Goal: Information Seeking & Learning: Learn about a topic

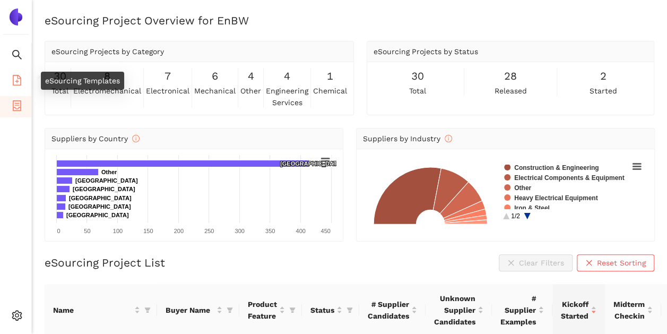
click at [18, 83] on icon "file-add" at bounding box center [17, 80] width 11 height 11
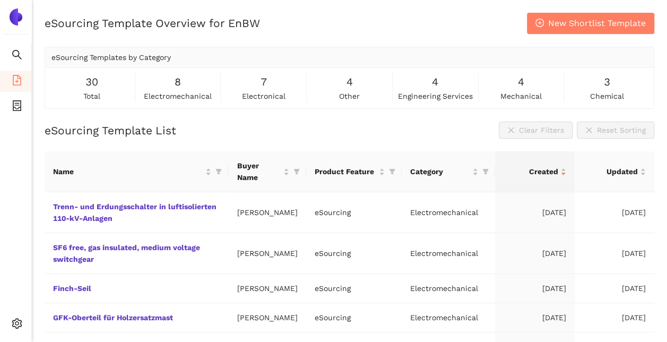
click at [181, 86] on div "8 electromechanical" at bounding box center [177, 88] width 81 height 28
click at [17, 20] on img at bounding box center [15, 16] width 17 height 17
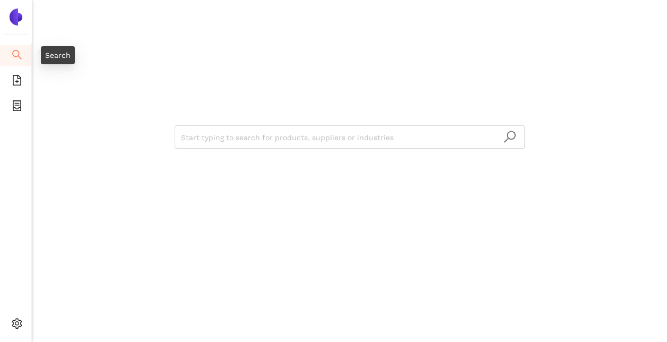
click at [15, 56] on icon "search" at bounding box center [17, 55] width 10 height 10
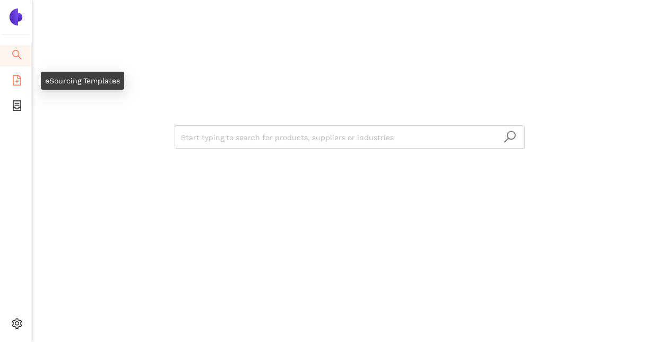
click at [15, 79] on icon "file-add" at bounding box center [17, 80] width 11 height 11
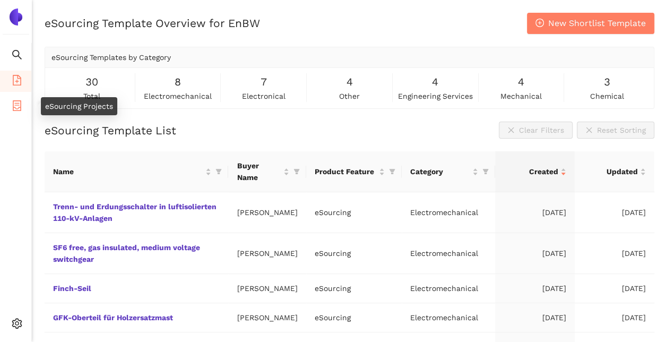
click at [22, 101] on icon "container" at bounding box center [17, 105] width 11 height 11
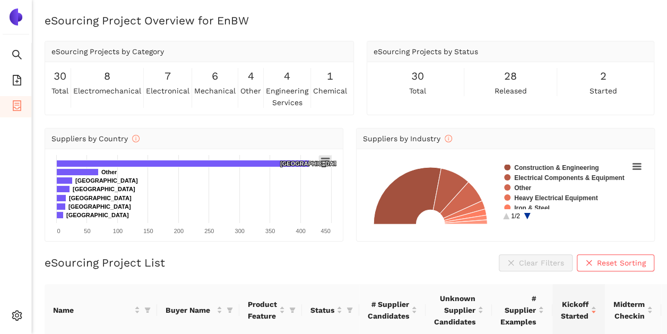
click at [327, 159] on rect at bounding box center [325, 161] width 13 height 12
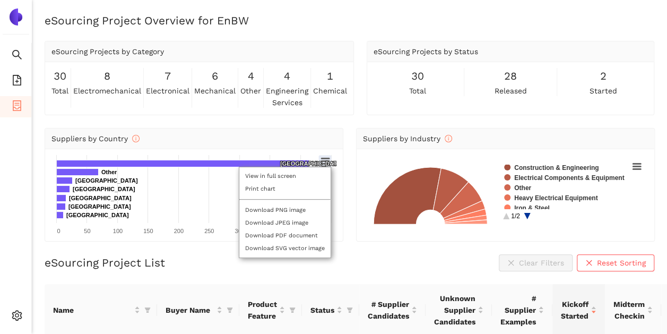
click at [327, 159] on div "View in full screen Print chart Download PNG image Download JPEG image Download…" at bounding box center [285, 212] width 118 height 117
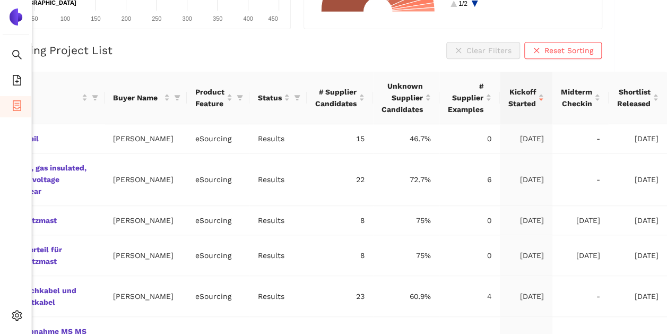
scroll to position [212, 58]
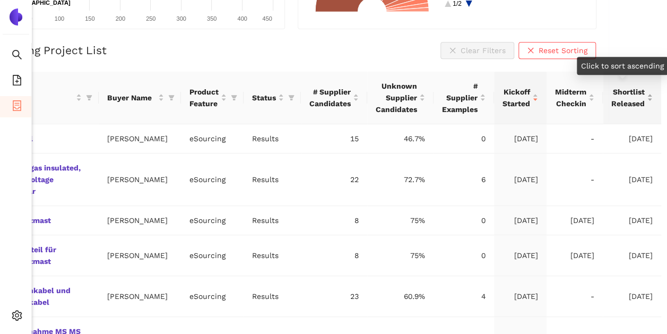
click at [652, 97] on div "Shortlist Released" at bounding box center [631, 97] width 41 height 23
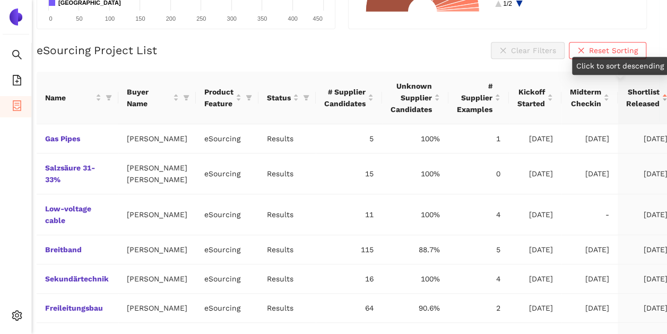
click at [652, 97] on div "Shortlist Released" at bounding box center [646, 97] width 41 height 23
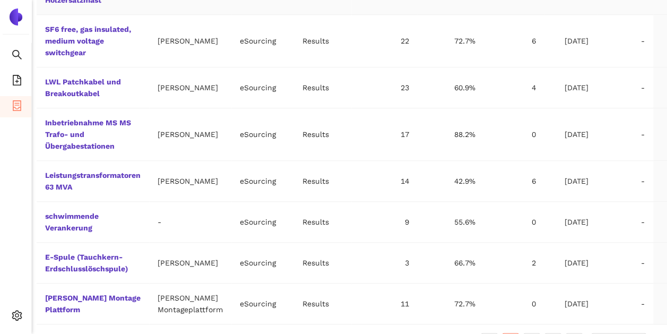
scroll to position [442, 8]
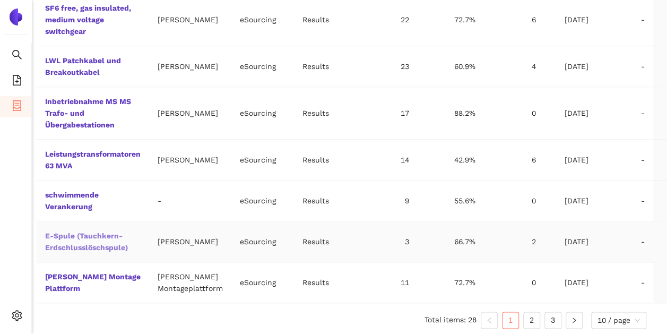
click at [0, 0] on link "E-Spule (Tauchkern-Erdschlusslöschspule)" at bounding box center [0, 0] width 0 height 0
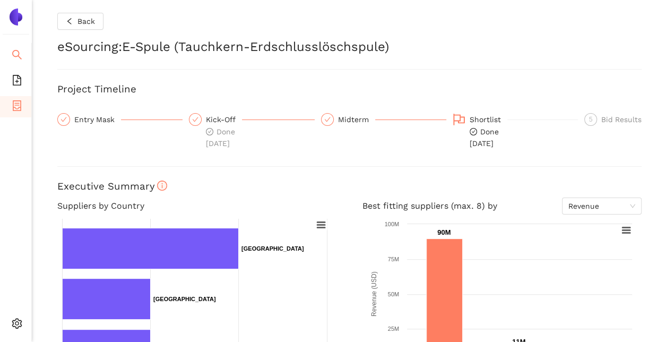
click at [13, 51] on icon "search" at bounding box center [17, 55] width 10 height 10
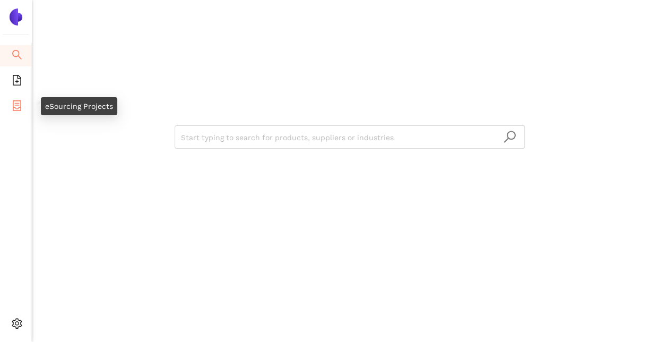
click at [13, 102] on icon "container" at bounding box center [17, 105] width 8 height 11
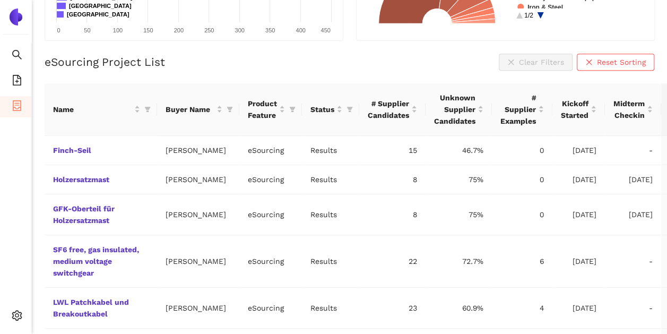
scroll to position [205, 0]
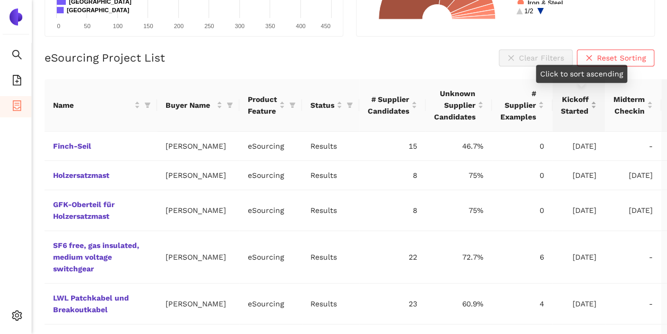
click at [576, 110] on span "Kickoff Started" at bounding box center [575, 104] width 28 height 23
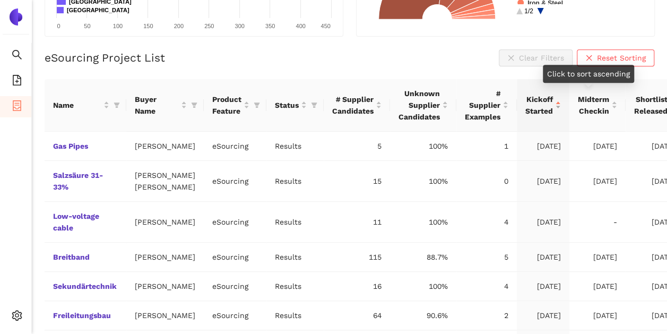
click at [577, 110] on span "Midterm Checkin" at bounding box center [592, 104] width 31 height 23
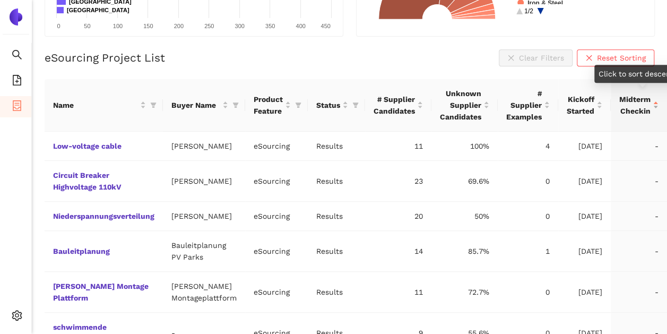
click at [632, 112] on span "Midterm Checkin" at bounding box center [634, 104] width 31 height 23
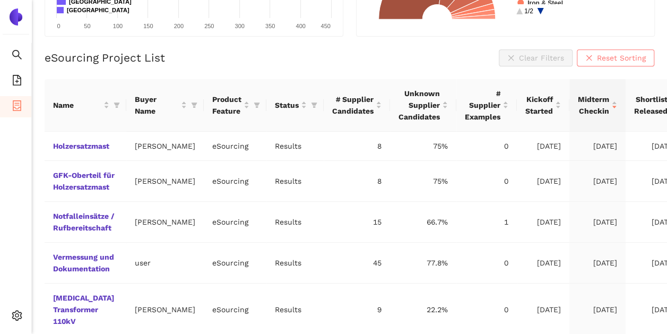
click at [621, 58] on span "Reset Sorting" at bounding box center [621, 58] width 49 height 12
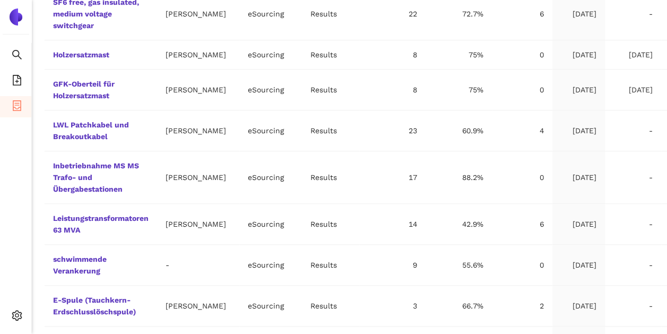
scroll to position [442, 0]
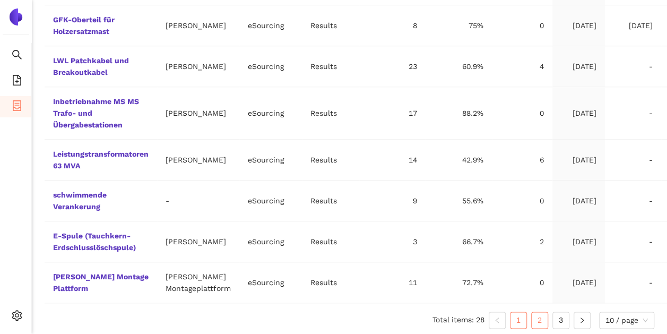
click at [544, 319] on link "2" at bounding box center [539, 320] width 16 height 16
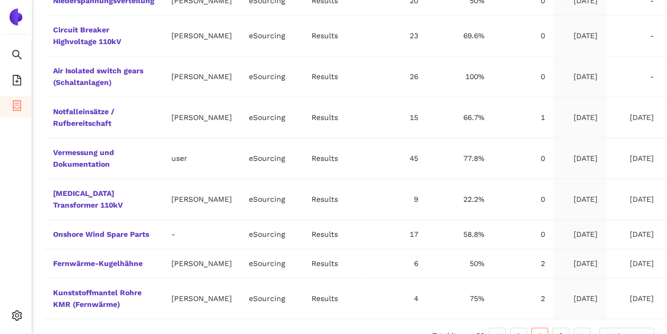
scroll to position [418, 0]
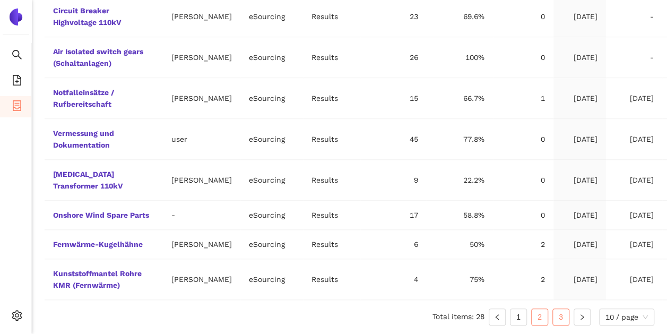
click at [561, 321] on link "3" at bounding box center [561, 317] width 16 height 16
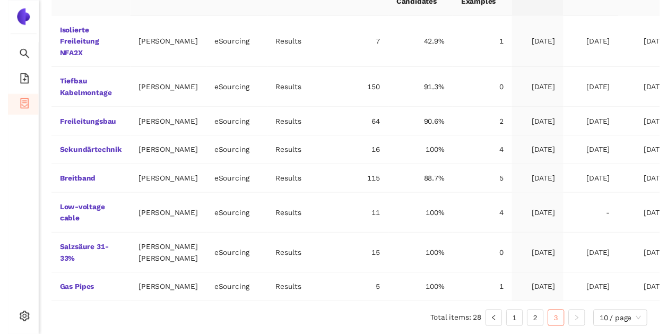
scroll to position [387, 0]
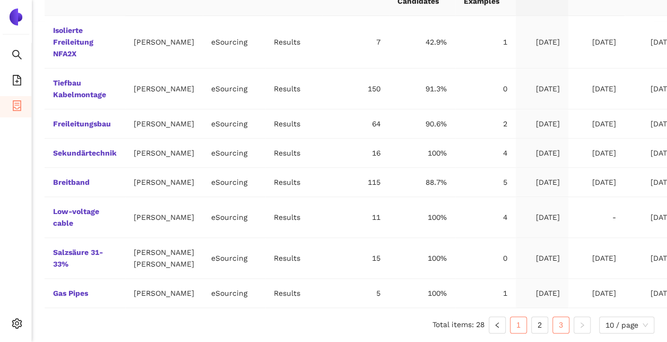
click at [517, 329] on link "1" at bounding box center [518, 325] width 16 height 16
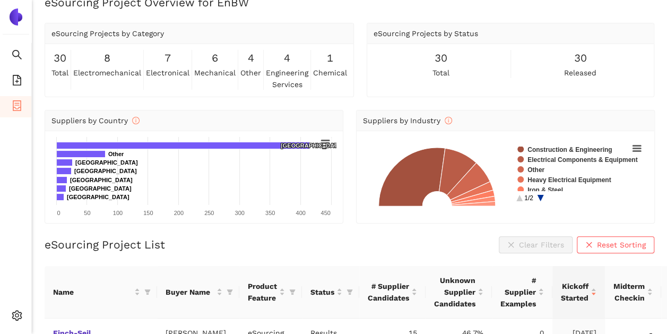
scroll to position [0, 0]
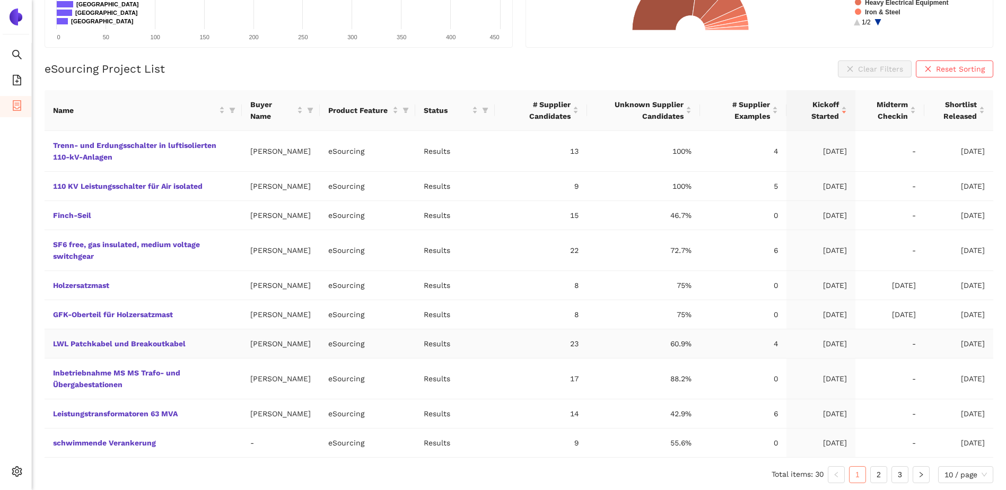
scroll to position [207, 0]
click at [666, 341] on link "2" at bounding box center [879, 473] width 16 height 16
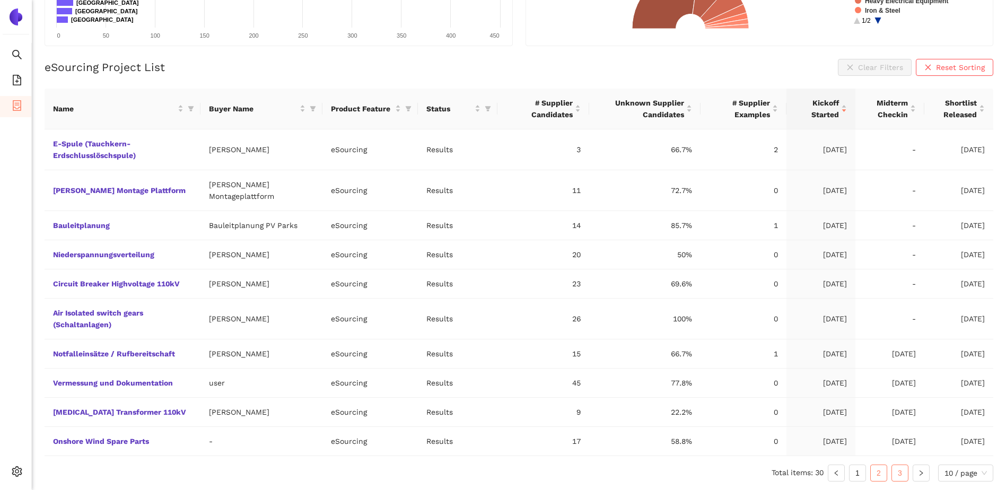
click at [666, 341] on link "3" at bounding box center [900, 473] width 16 height 16
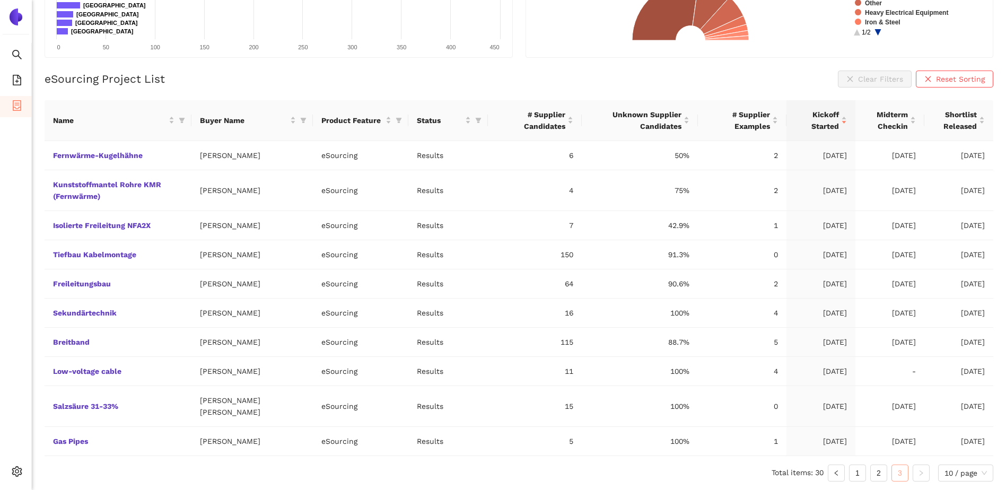
scroll to position [195, 0]
click at [666, 341] on link "1" at bounding box center [858, 473] width 16 height 16
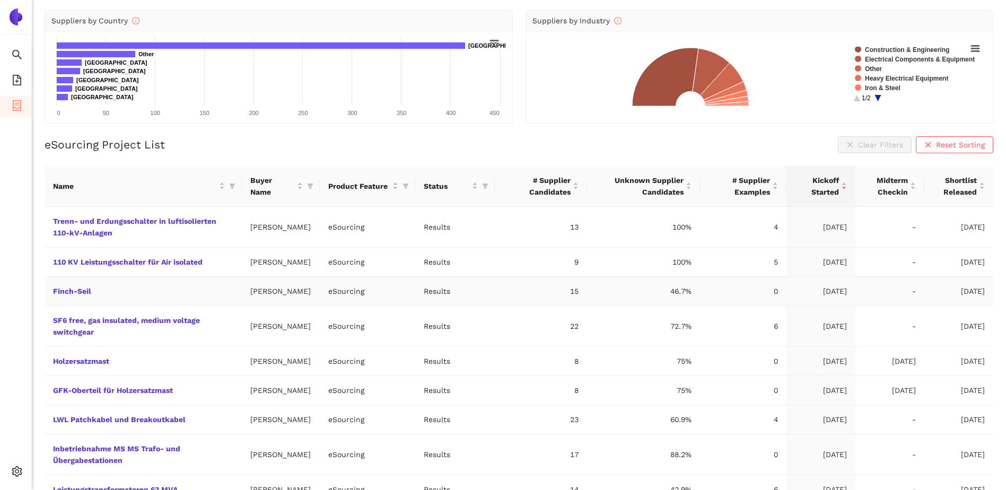
scroll to position [0, 0]
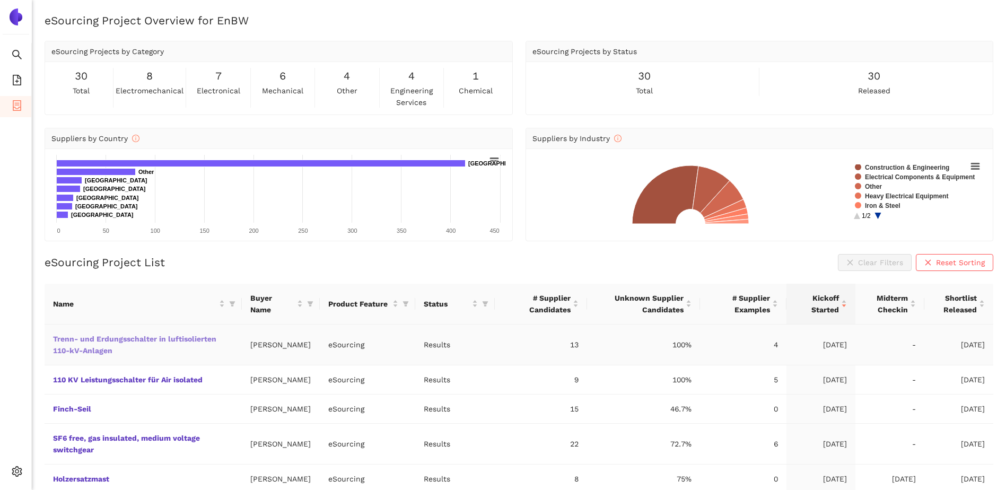
click at [0, 0] on link "Trenn- und Erdungsschalter in luftisolierten 110-kV-Anlagen" at bounding box center [0, 0] width 0 height 0
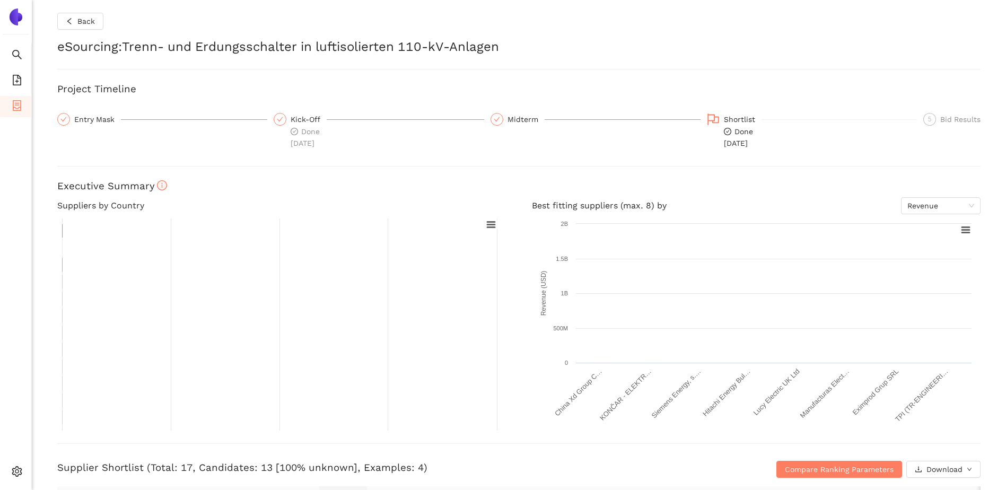
checkbox input "true"
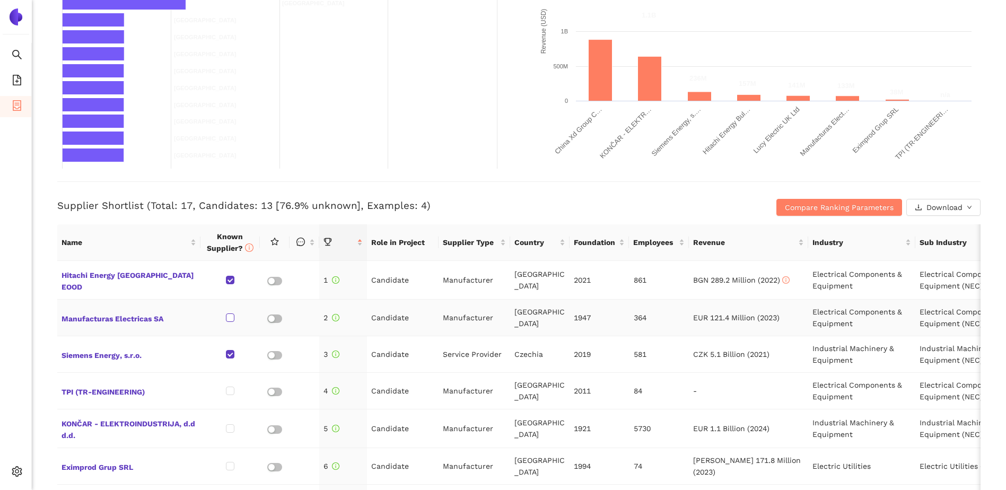
scroll to position [265, 0]
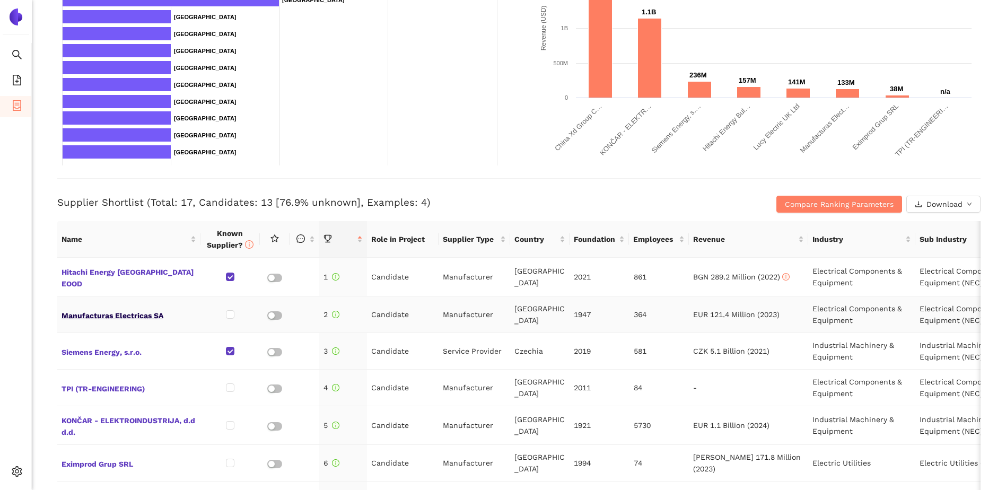
click at [133, 314] on span "Manufacturas Electricas SA" at bounding box center [129, 315] width 135 height 14
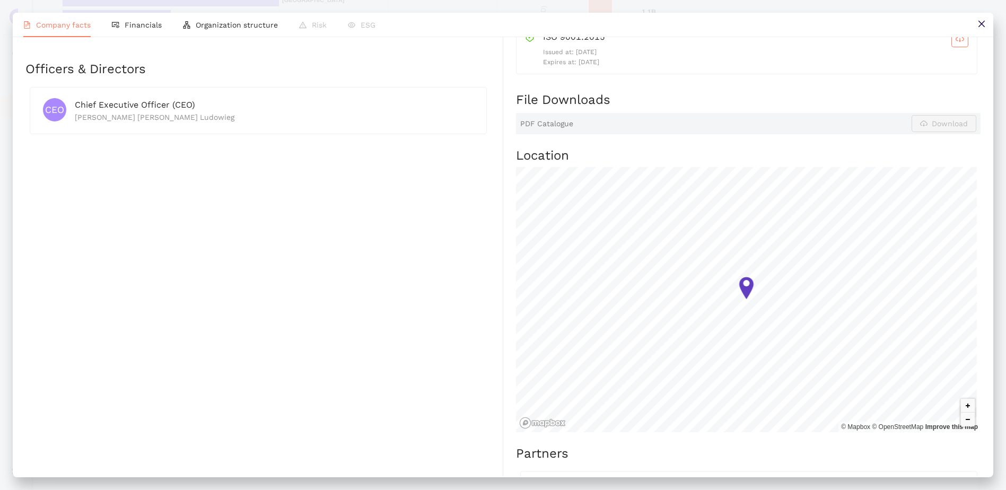
scroll to position [212, 0]
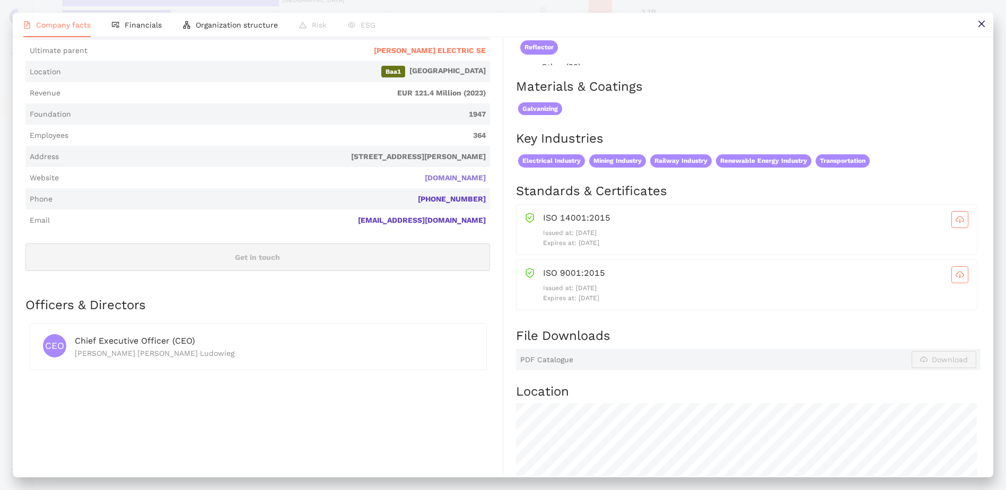
click at [0, 0] on link "[DOMAIN_NAME]" at bounding box center [0, 0] width 0 height 0
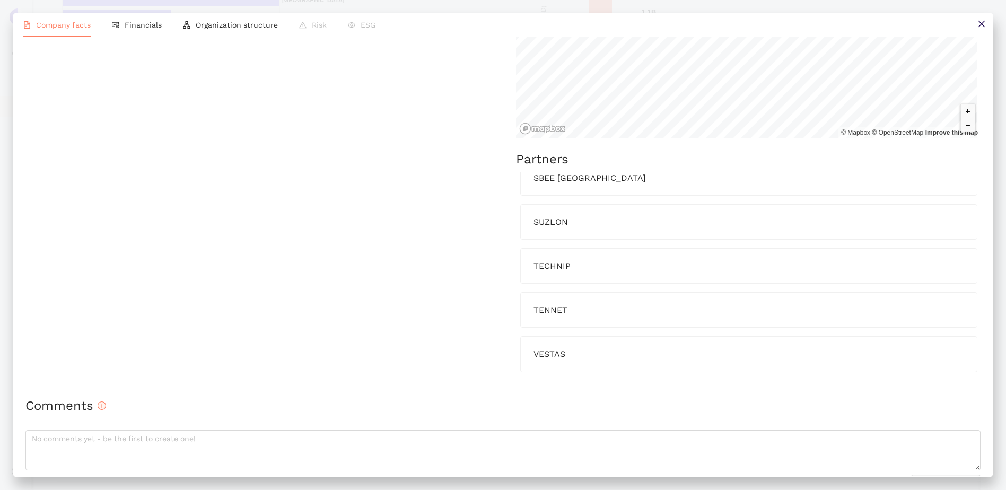
scroll to position [771, 0]
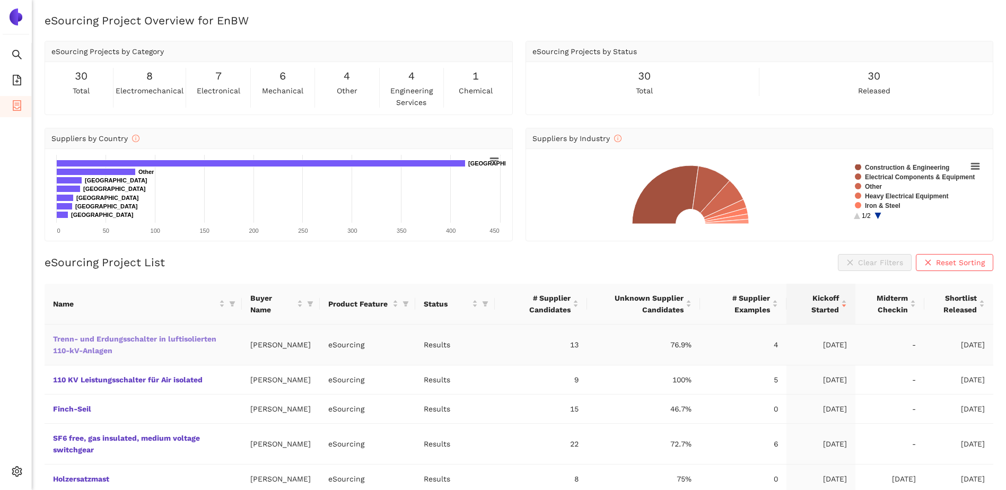
click at [0, 0] on link "Trenn- und Erdungsschalter in luftisolierten 110-kV-Anlagen" at bounding box center [0, 0] width 0 height 0
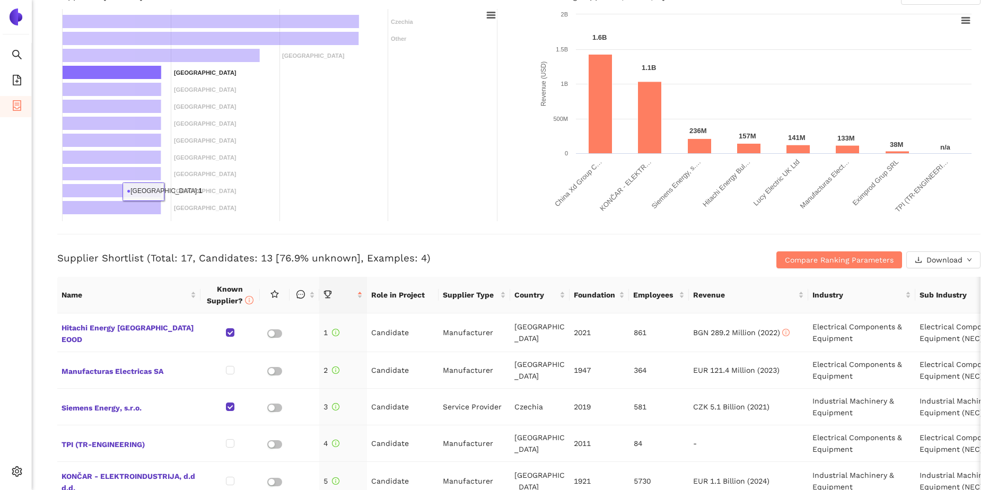
scroll to position [212, 0]
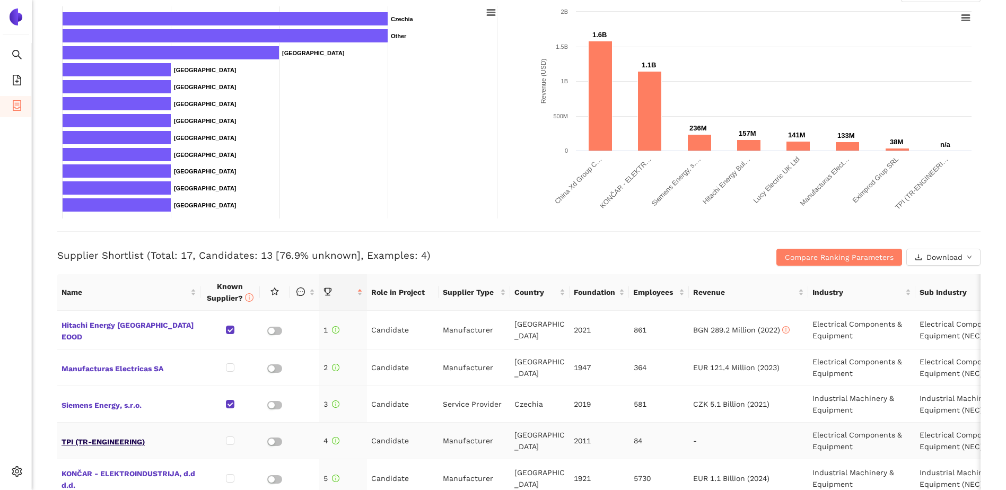
click at [118, 341] on span "TPI (TR-ENGINEERING)" at bounding box center [129, 441] width 135 height 14
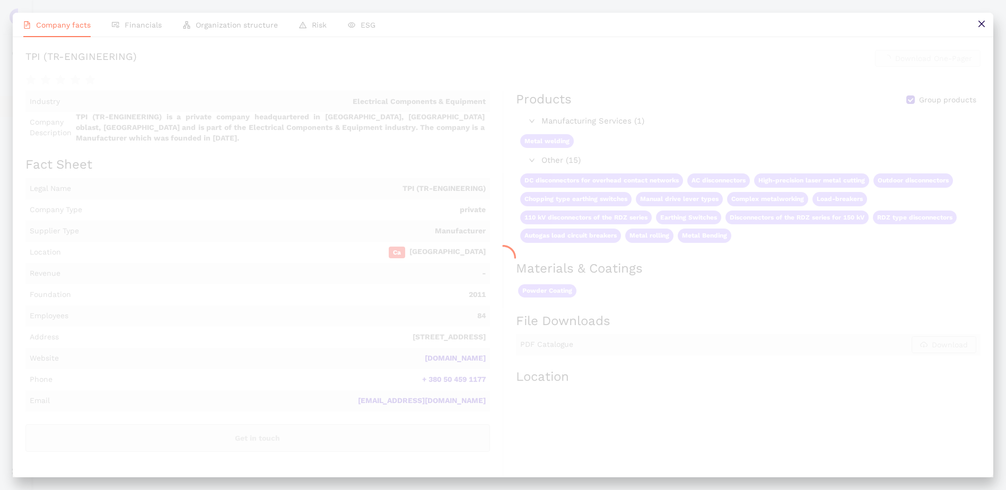
scroll to position [0, 0]
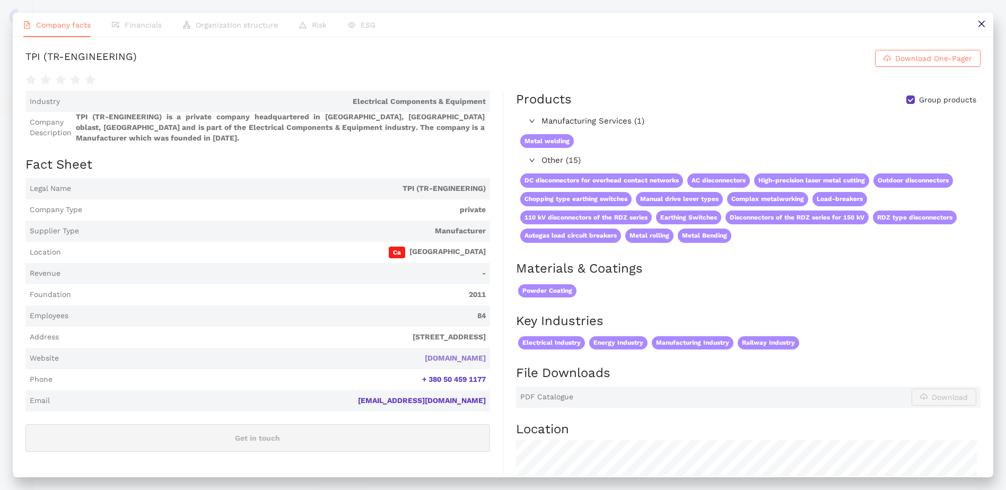
click at [0, 0] on link "[DOMAIN_NAME]" at bounding box center [0, 0] width 0 height 0
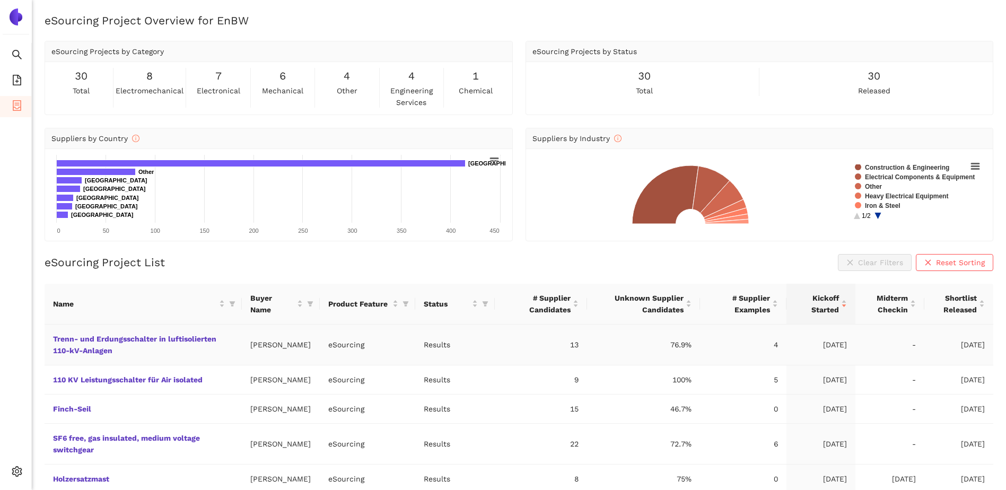
click at [164, 330] on td "Trenn- und Erdungsschalter in luftisolierten 110-kV-Anlagen" at bounding box center [143, 345] width 197 height 41
click at [0, 0] on link "Trenn- und Erdungsschalter in luftisolierten 110-kV-Anlagen" at bounding box center [0, 0] width 0 height 0
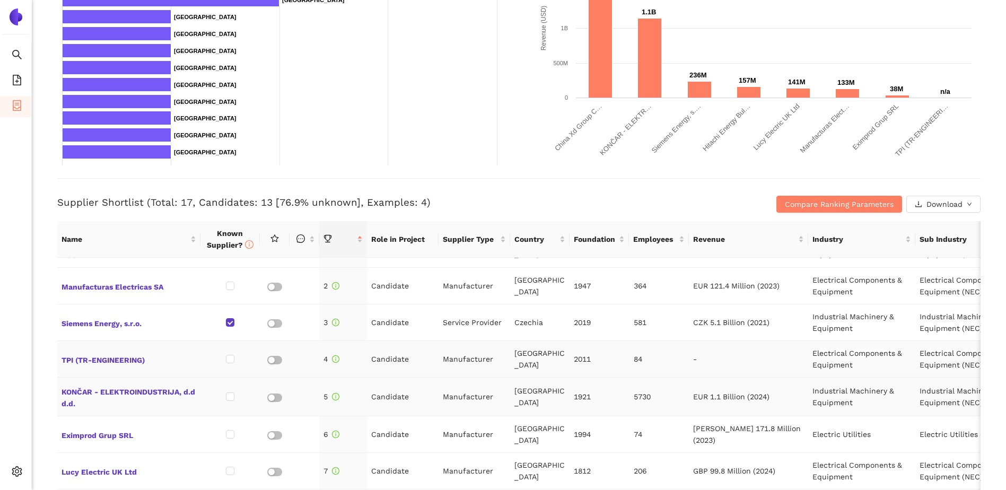
scroll to position [53, 0]
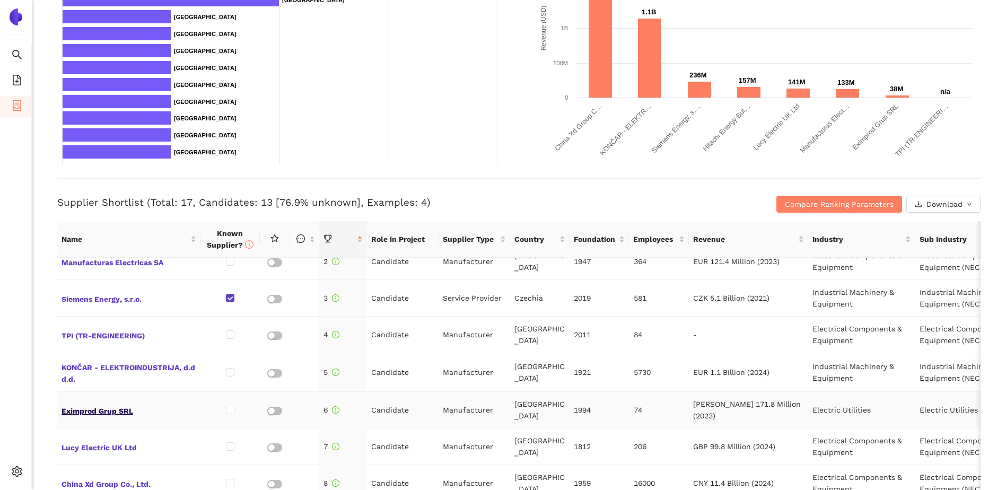
click at [116, 341] on span "Eximprod Grup SRL" at bounding box center [129, 410] width 135 height 14
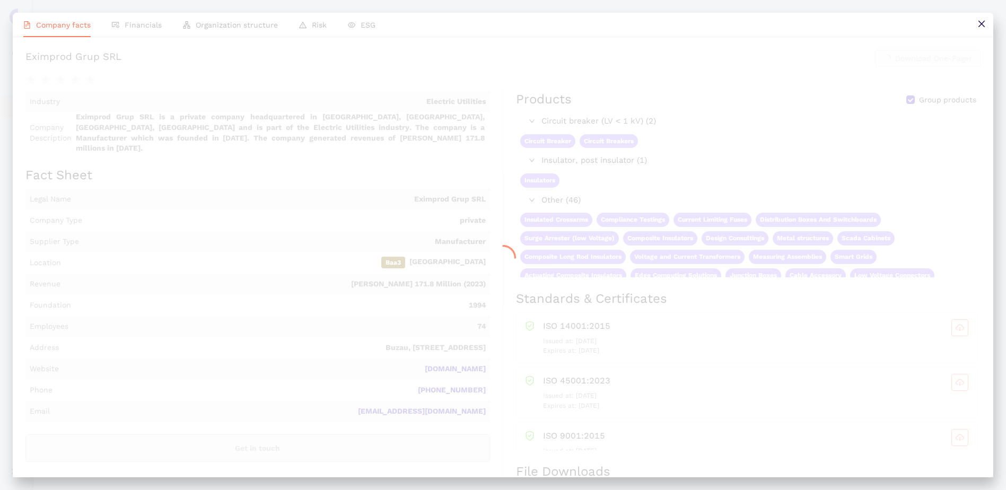
scroll to position [265, 0]
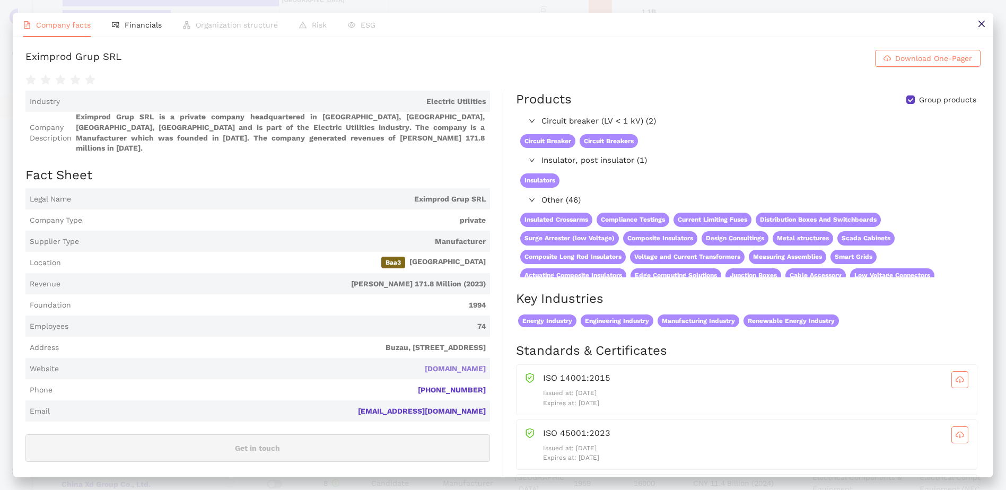
click at [0, 0] on link "[DOMAIN_NAME]" at bounding box center [0, 0] width 0 height 0
click at [81, 19] on li "Company facts" at bounding box center [57, 25] width 89 height 24
click at [666, 22] on icon "close" at bounding box center [981, 24] width 8 height 8
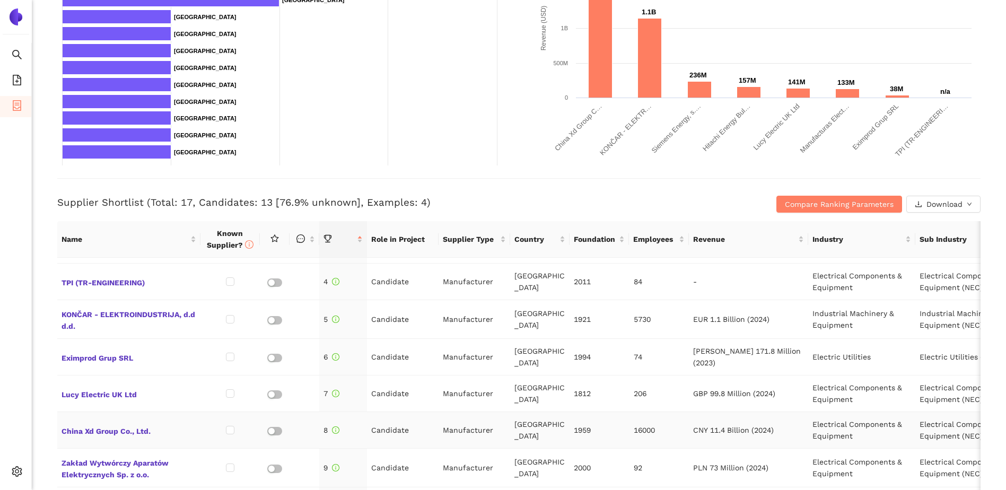
scroll to position [159, 0]
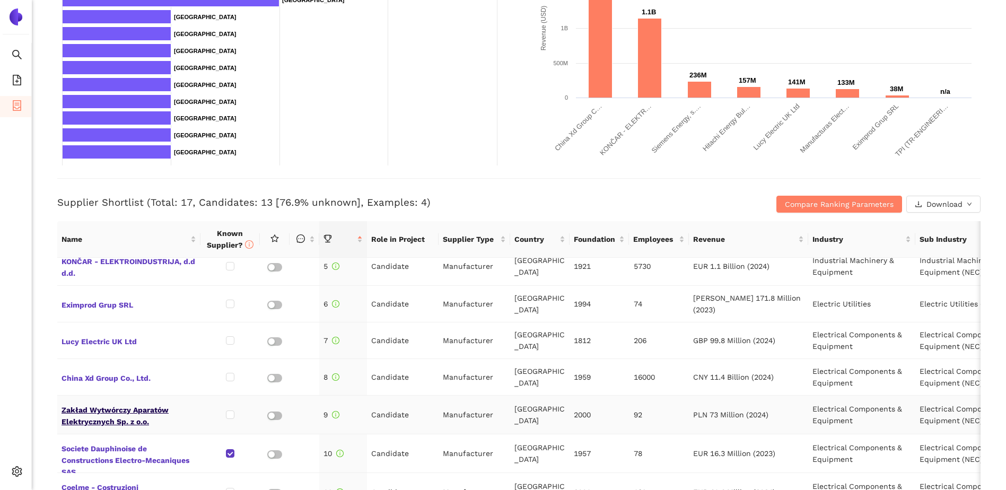
click at [141, 341] on span "Zakład Wytwórczy Aparatów Elektrycznych Sp. z o.o." at bounding box center [129, 414] width 135 height 25
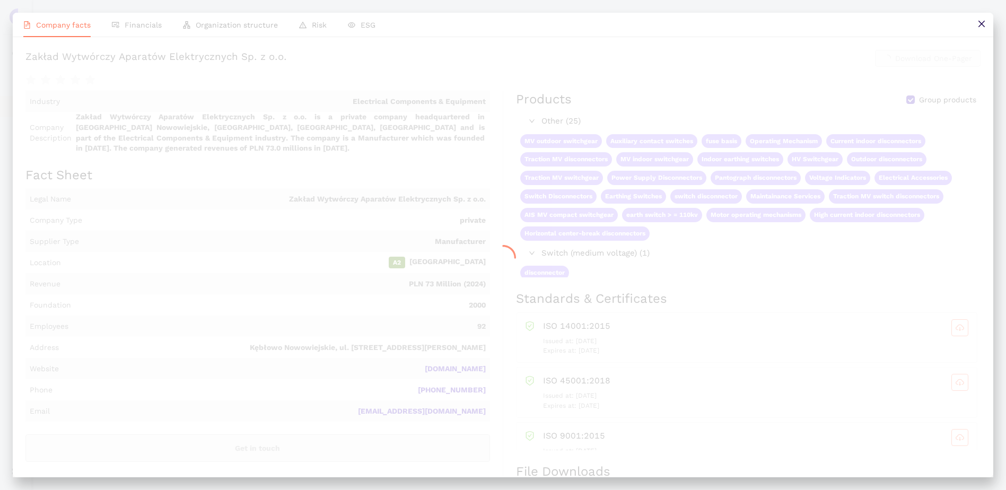
scroll to position [265, 0]
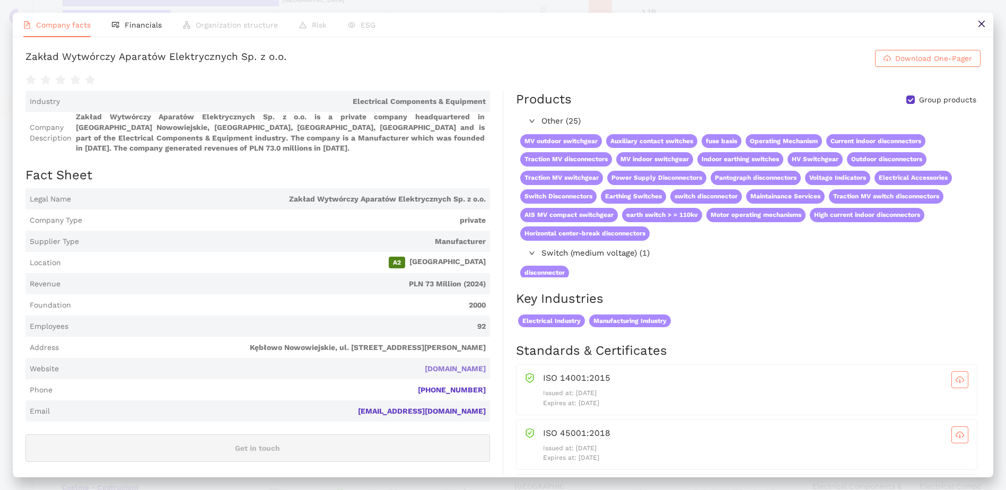
click at [0, 0] on link "[DOMAIN_NAME]" at bounding box center [0, 0] width 0 height 0
click at [666, 26] on icon "close" at bounding box center [981, 24] width 8 height 8
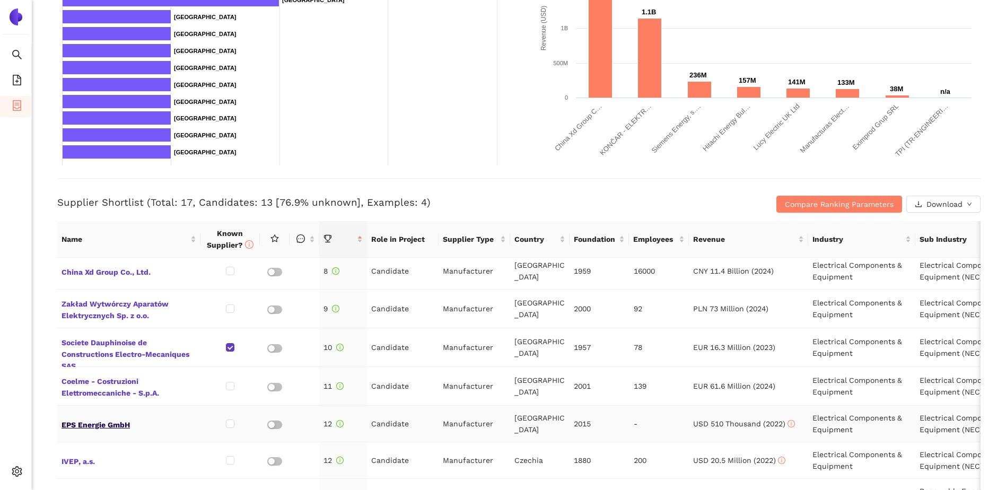
click at [111, 341] on span "EPS Energie GmbH" at bounding box center [129, 424] width 135 height 14
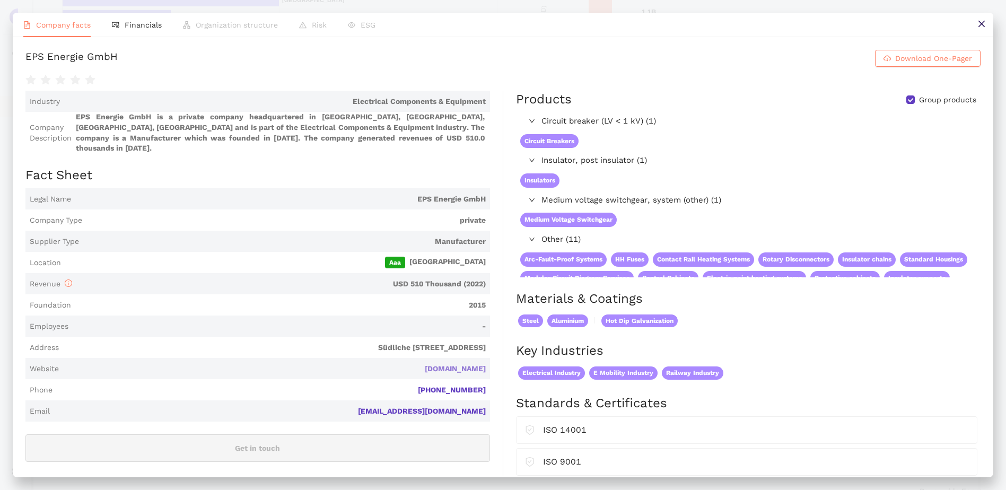
click at [0, 0] on link "[DOMAIN_NAME]" at bounding box center [0, 0] width 0 height 0
click at [666, 25] on icon "close" at bounding box center [981, 24] width 8 height 8
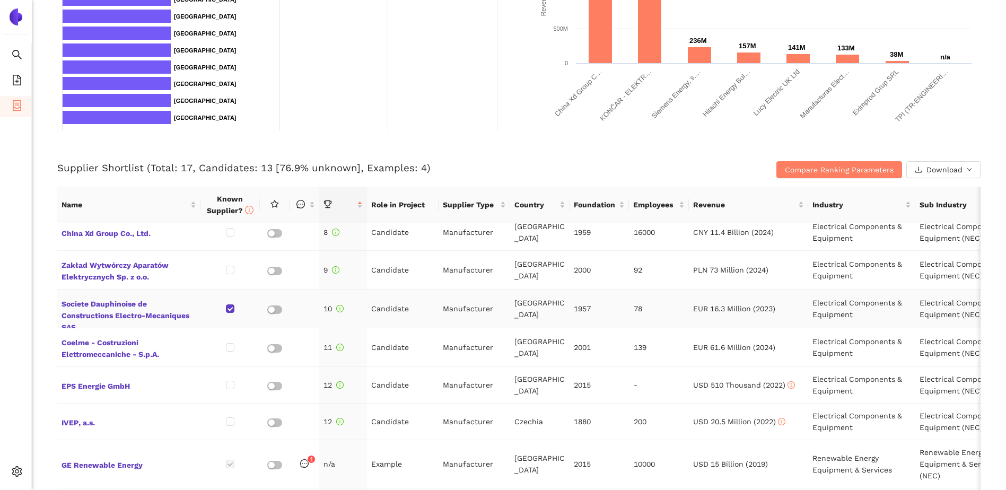
scroll to position [318, 0]
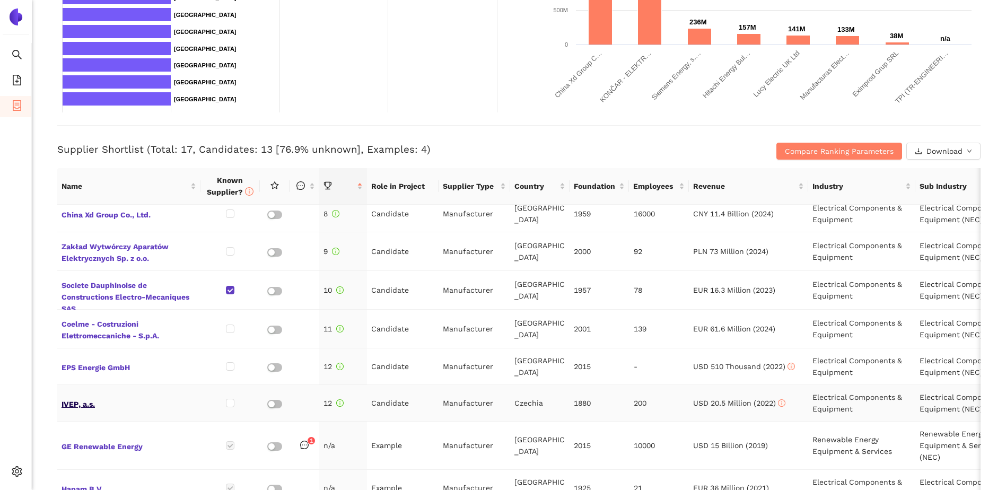
click at [83, 341] on span "IVEP, a.s." at bounding box center [129, 403] width 135 height 14
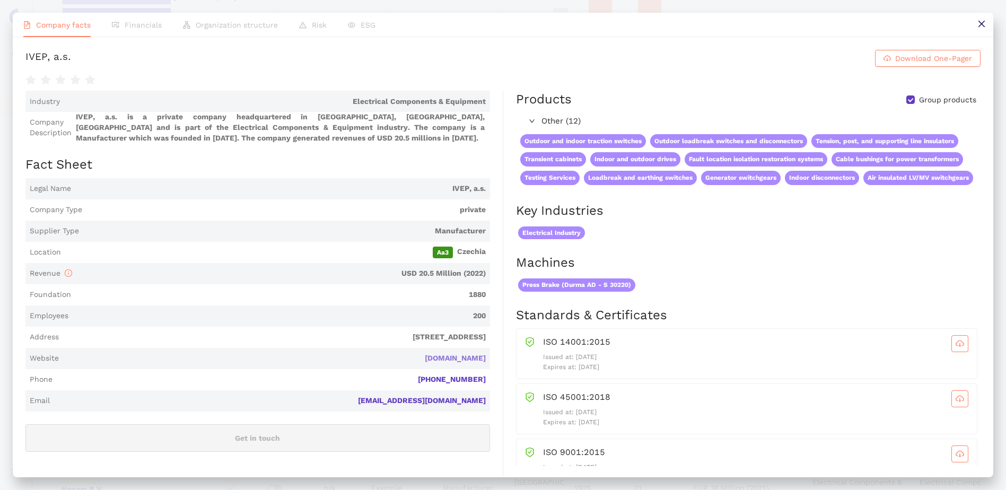
click at [0, 0] on link "[DOMAIN_NAME]" at bounding box center [0, 0] width 0 height 0
click at [666, 21] on icon "close" at bounding box center [981, 24] width 6 height 6
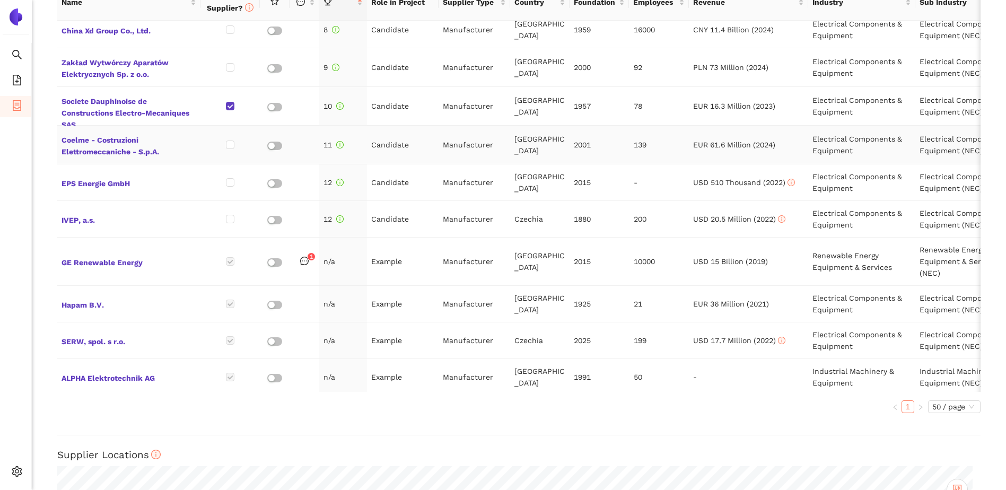
scroll to position [530, 0]
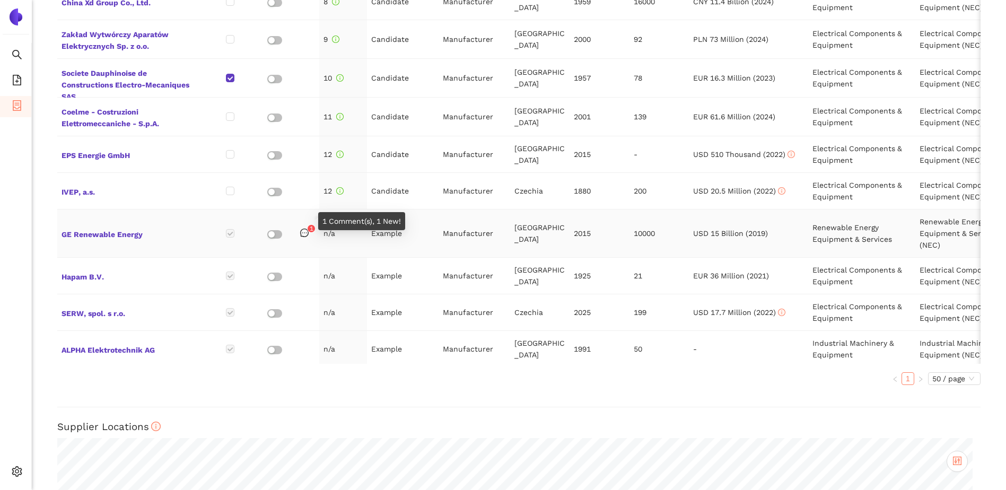
click at [304, 229] on icon "message" at bounding box center [304, 233] width 8 height 8
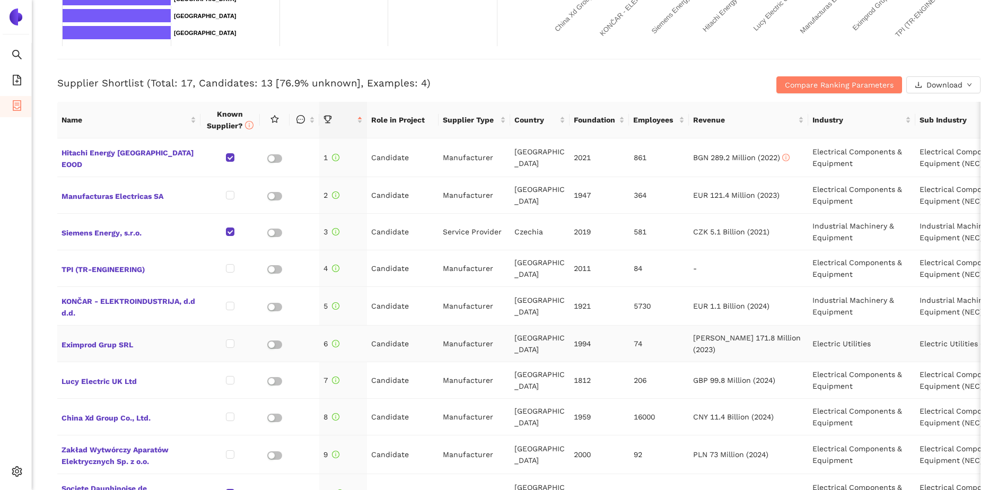
scroll to position [318, 0]
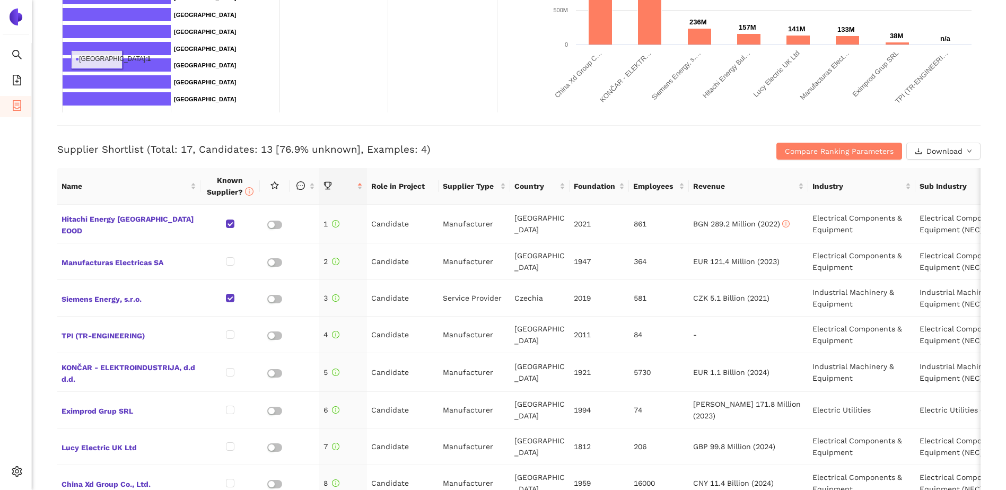
click at [20, 99] on span "container" at bounding box center [17, 107] width 11 height 21
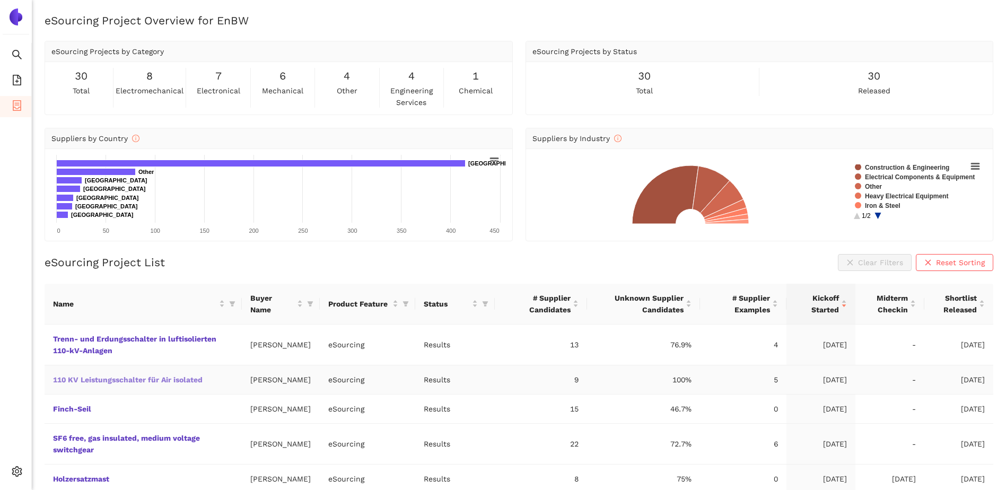
click at [0, 0] on link "110 KV Leistungsschalter für Air isolated" at bounding box center [0, 0] width 0 height 0
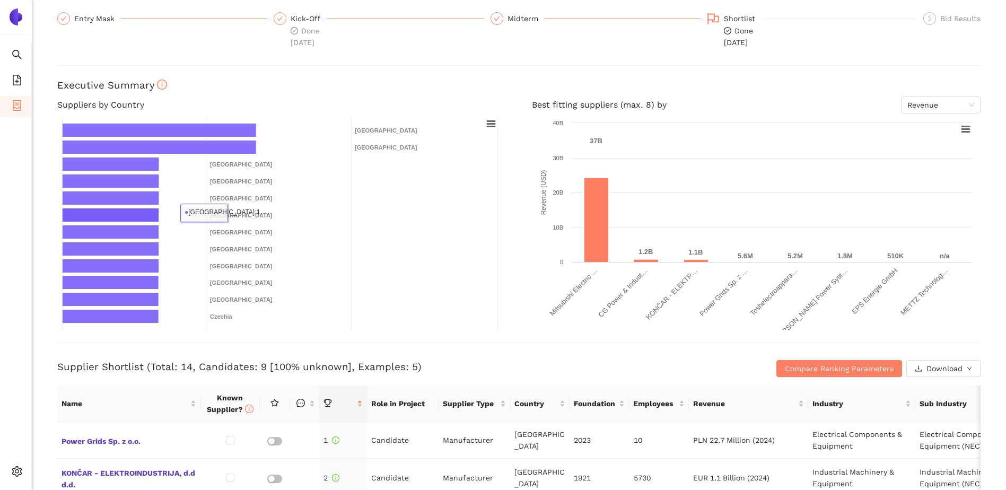
scroll to position [212, 0]
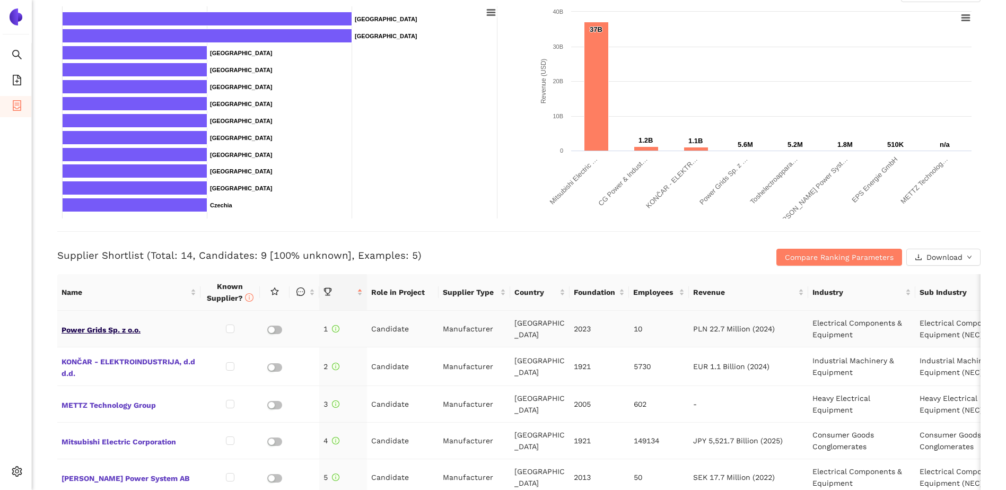
click at [115, 330] on span "Power Grids Sp. z o.o." at bounding box center [129, 329] width 135 height 14
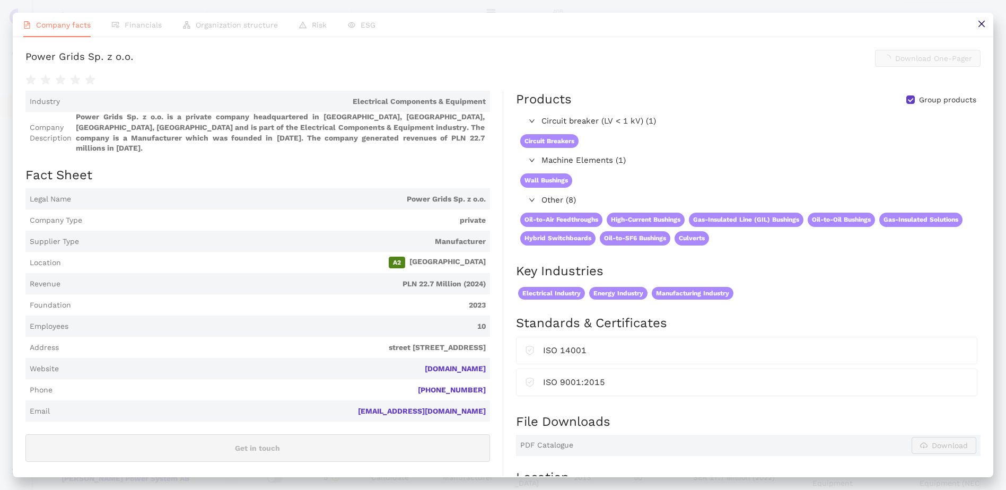
scroll to position [0, 0]
click at [0, 0] on link "[DOMAIN_NAME]" at bounding box center [0, 0] width 0 height 0
click at [666, 23] on button at bounding box center [981, 25] width 24 height 24
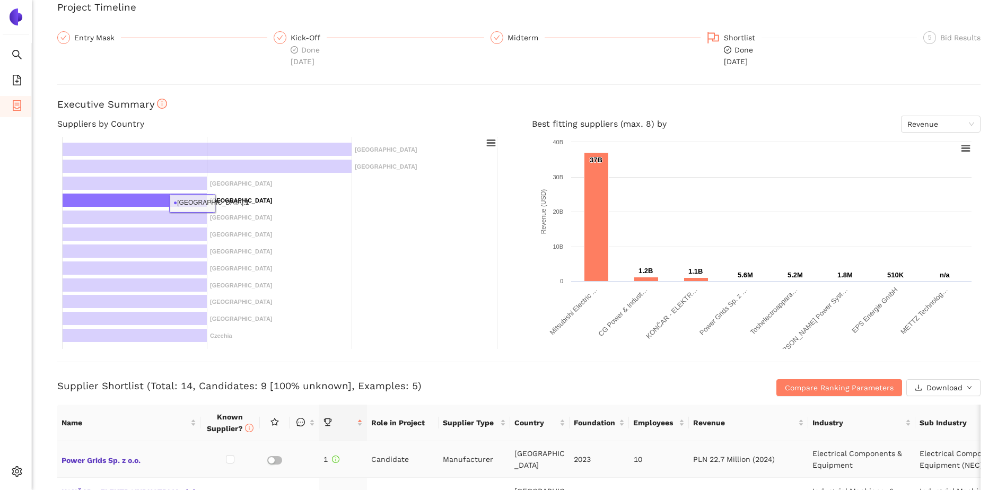
scroll to position [265, 0]
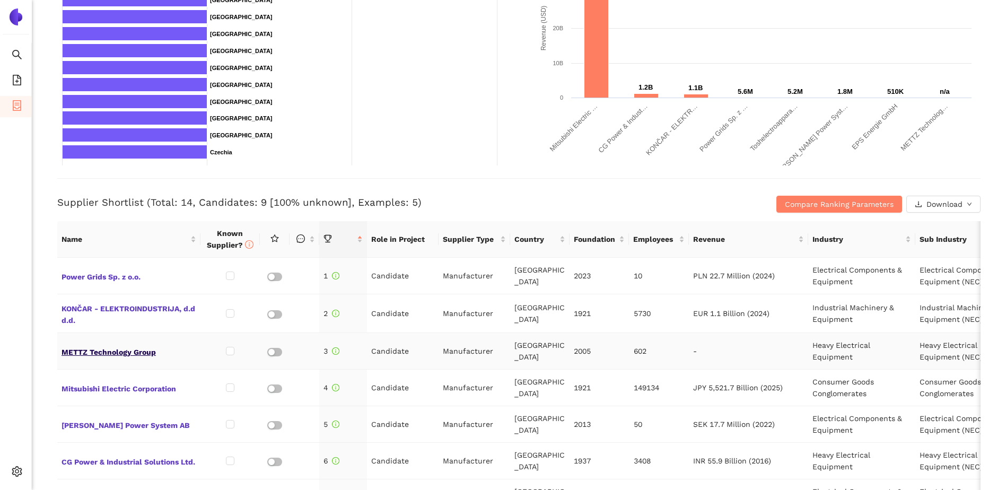
click at [129, 341] on span "METTZ Technology Group" at bounding box center [129, 351] width 135 height 14
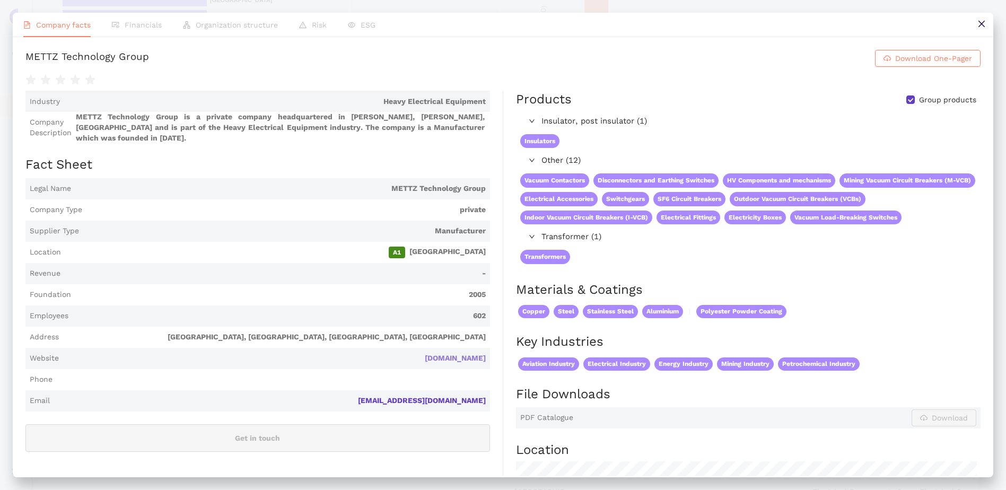
click at [0, 0] on link "[DOMAIN_NAME]" at bounding box center [0, 0] width 0 height 0
click at [666, 19] on button at bounding box center [981, 25] width 24 height 24
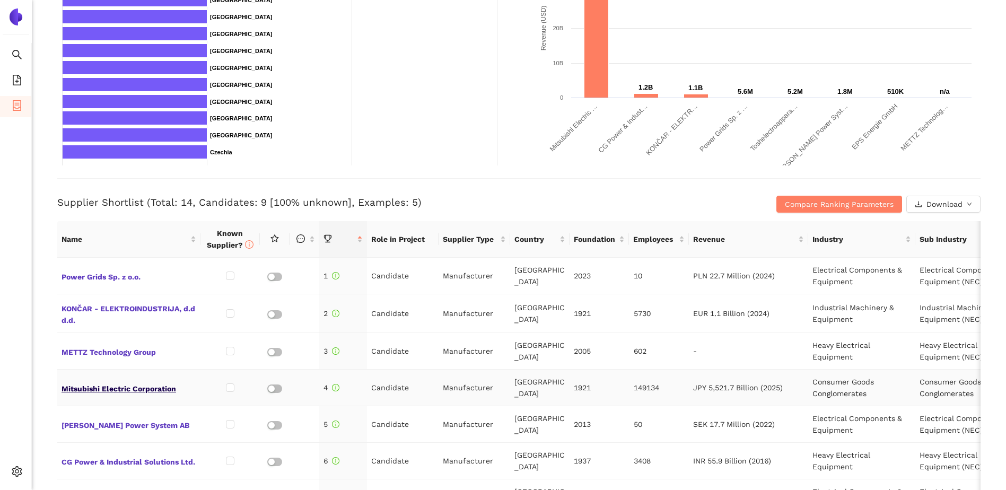
click at [144, 341] on span "Mitsubishi Electric Corporation" at bounding box center [129, 388] width 135 height 14
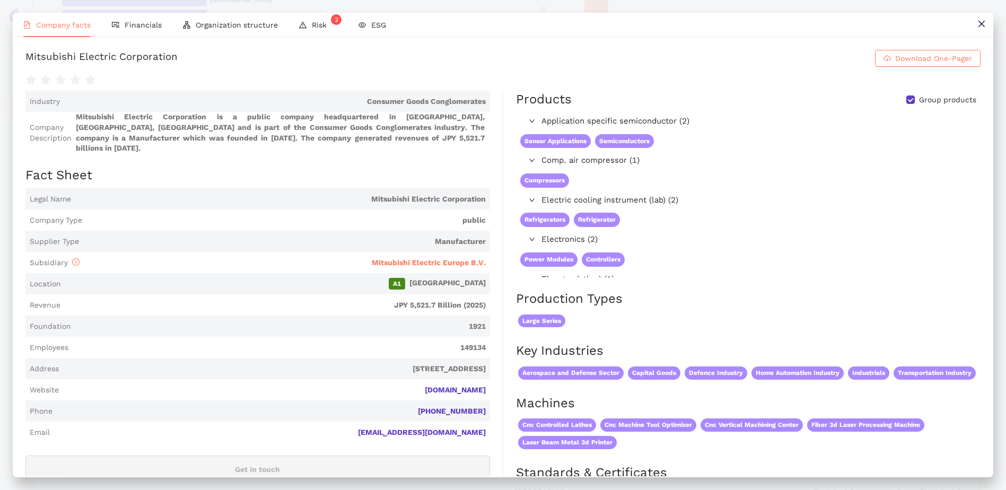
click at [666, 20] on button at bounding box center [981, 25] width 24 height 24
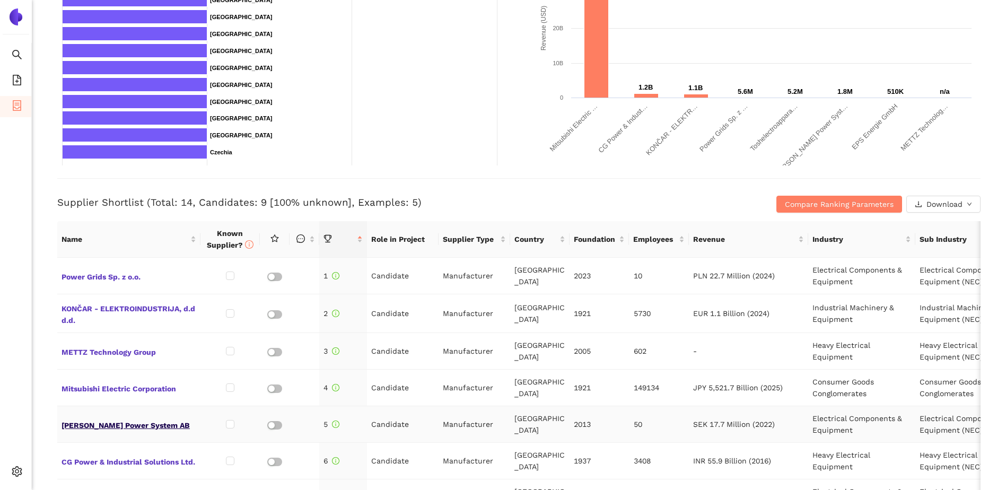
click at [142, 341] on span "[PERSON_NAME] Power System AB" at bounding box center [129, 424] width 135 height 14
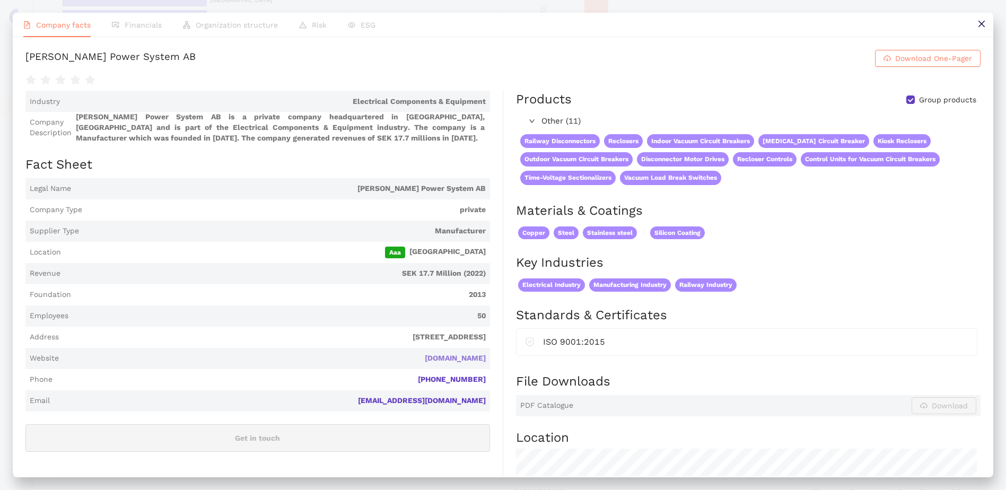
click at [0, 0] on link "[DOMAIN_NAME]" at bounding box center [0, 0] width 0 height 0
click at [666, 29] on button at bounding box center [981, 25] width 24 height 24
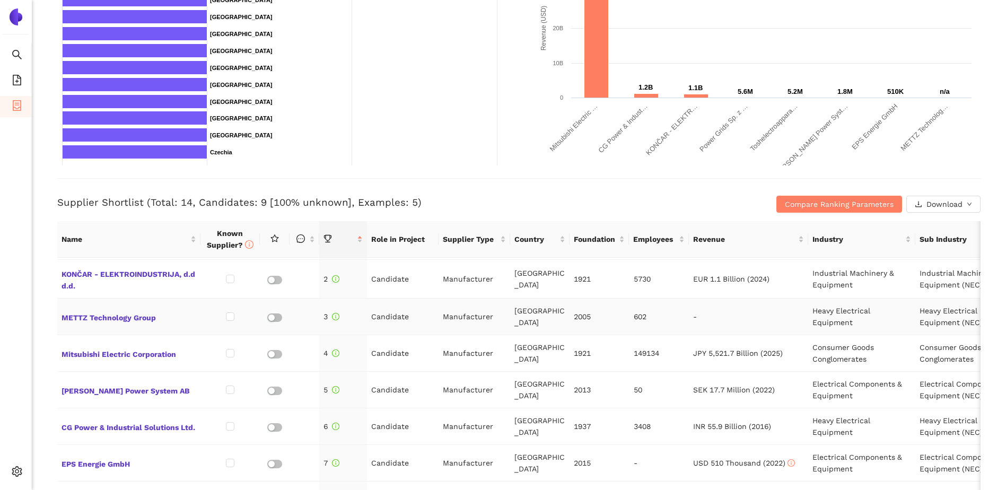
scroll to position [53, 0]
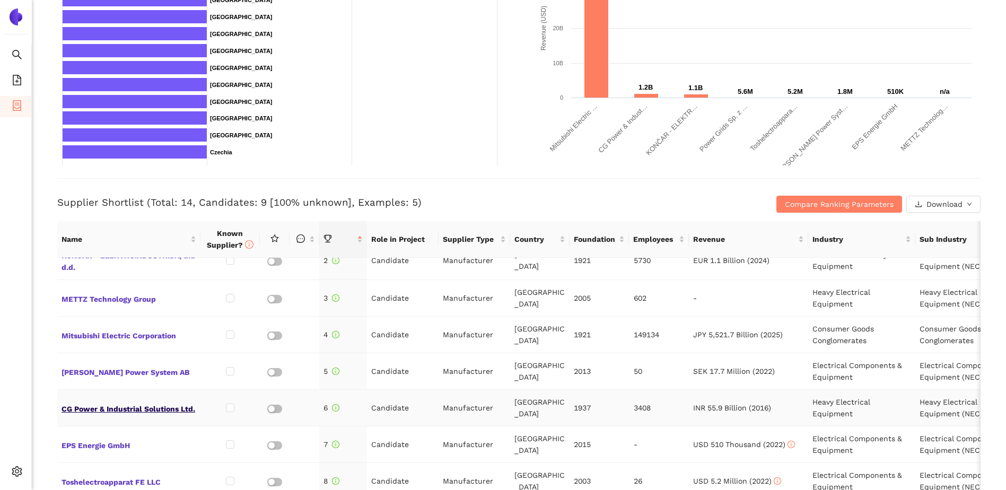
click at [163, 341] on span "CG Power & Industrial Solutions Ltd." at bounding box center [129, 408] width 135 height 14
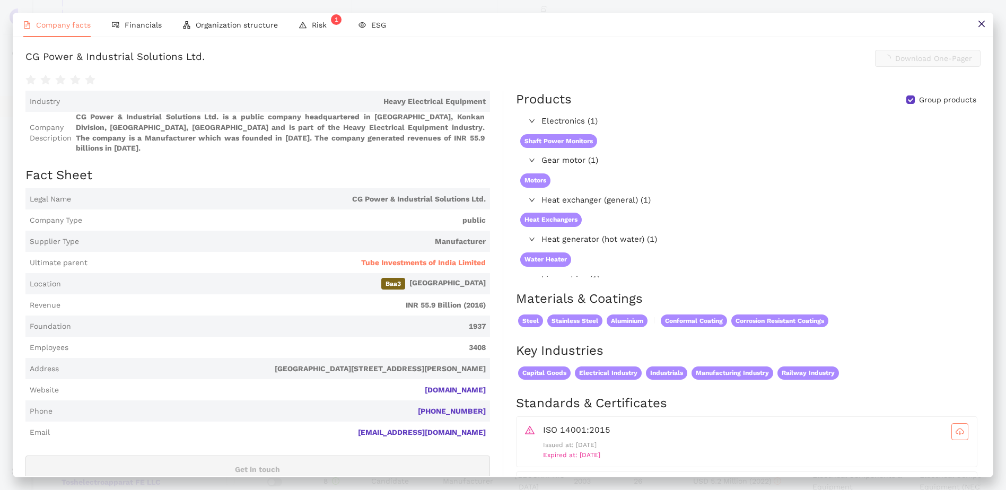
scroll to position [265, 0]
click at [0, 0] on link "[DOMAIN_NAME]" at bounding box center [0, 0] width 0 height 0
click at [666, 24] on icon "close" at bounding box center [981, 24] width 6 height 6
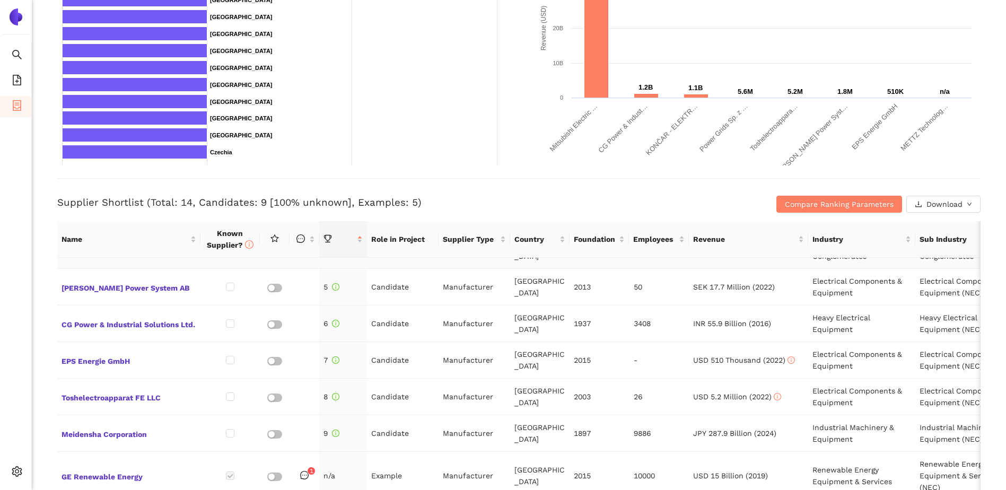
scroll to position [153, 0]
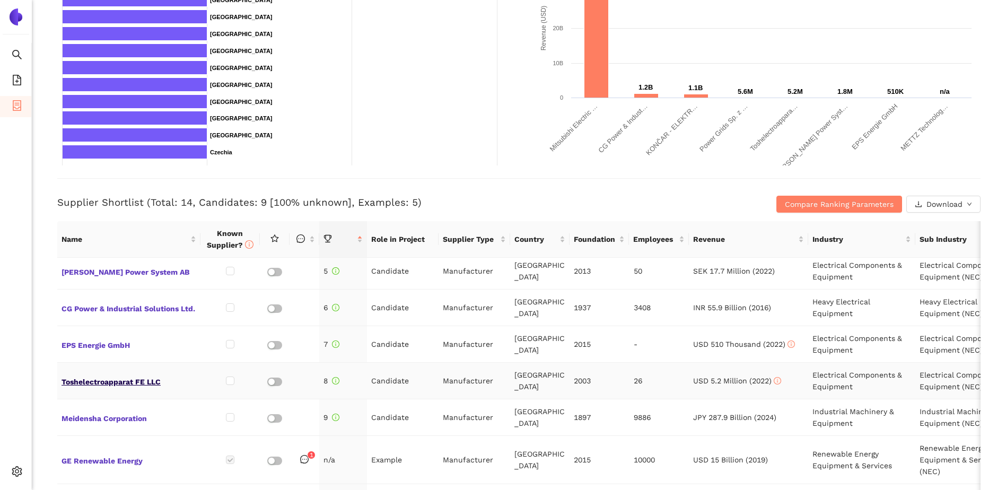
click at [139, 341] on span "Toshelectroapparat FE LLC" at bounding box center [129, 381] width 135 height 14
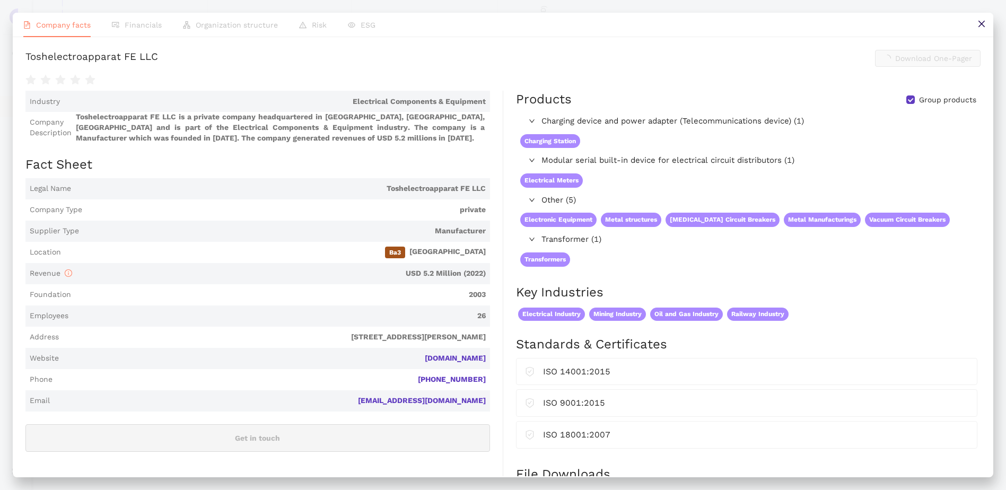
scroll to position [265, 0]
click at [0, 0] on link "[DOMAIN_NAME]" at bounding box center [0, 0] width 0 height 0
click at [666, 25] on icon "close" at bounding box center [981, 24] width 6 height 6
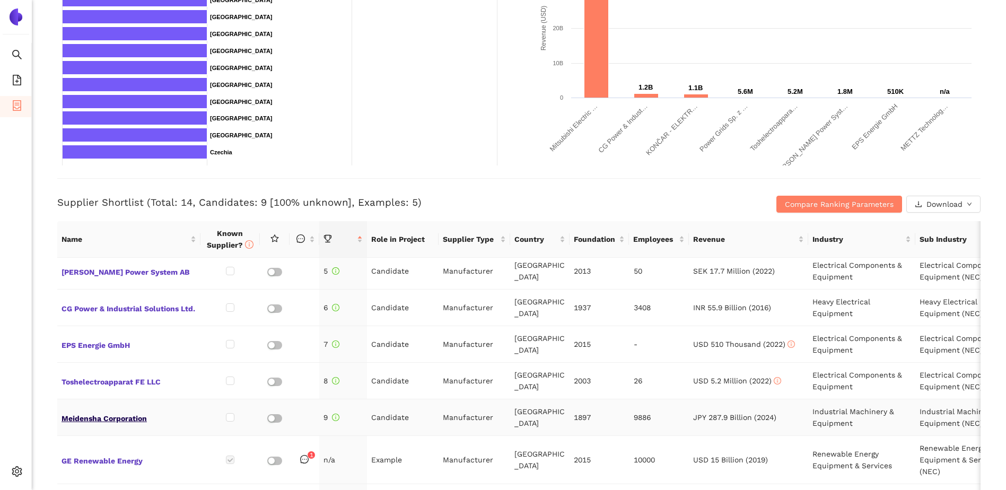
click at [121, 341] on span "Meidensha Corporation" at bounding box center [129, 417] width 135 height 14
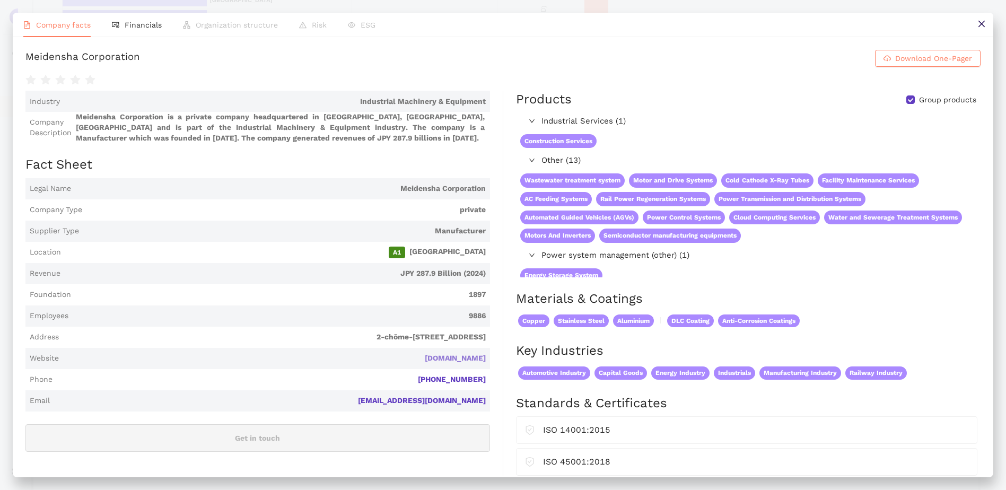
click at [0, 0] on link "[DOMAIN_NAME]" at bounding box center [0, 0] width 0 height 0
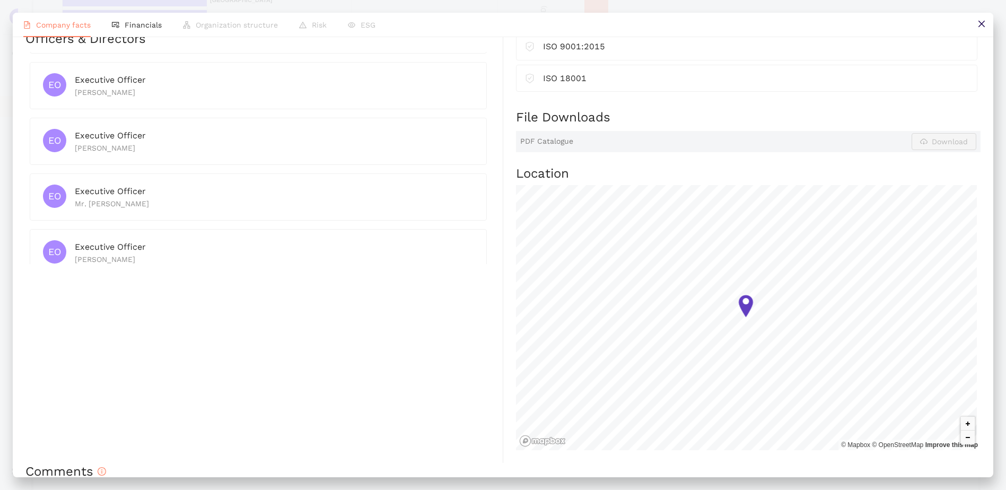
scroll to position [477, 0]
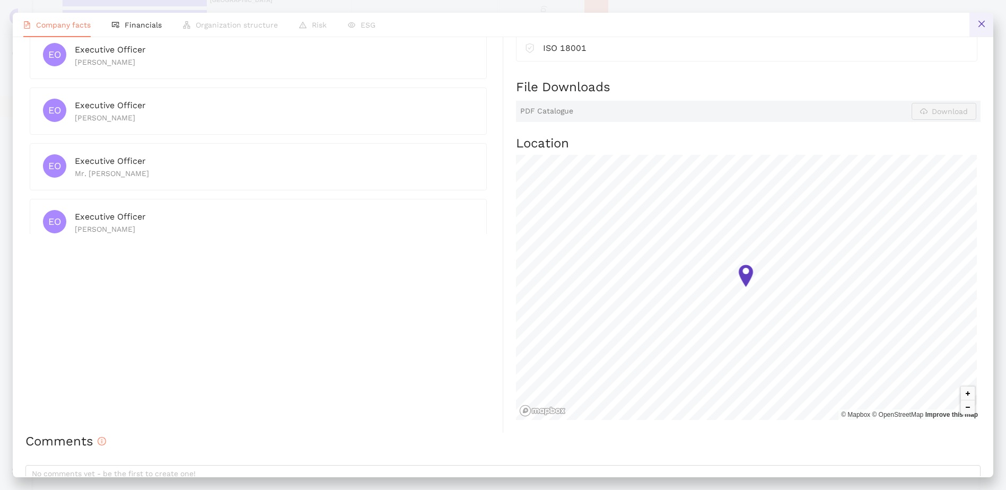
click at [666, 27] on button at bounding box center [981, 25] width 24 height 24
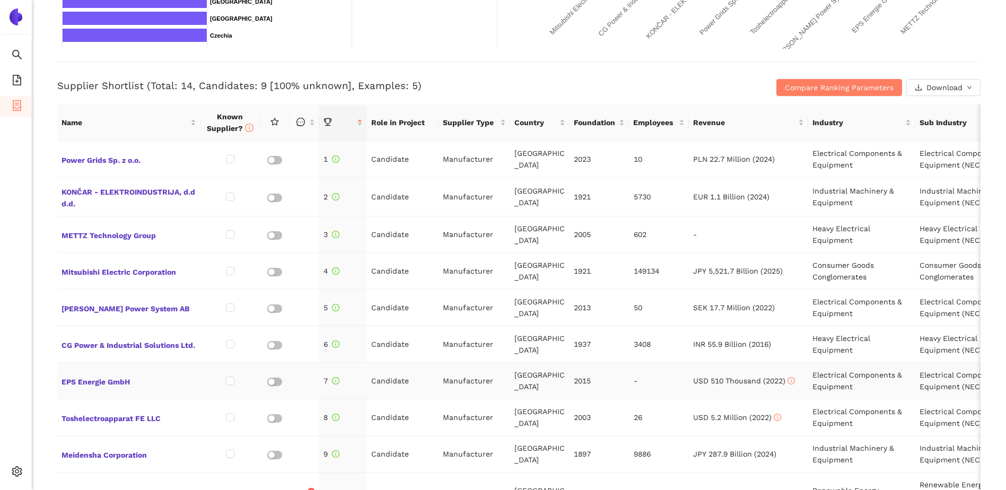
scroll to position [318, 0]
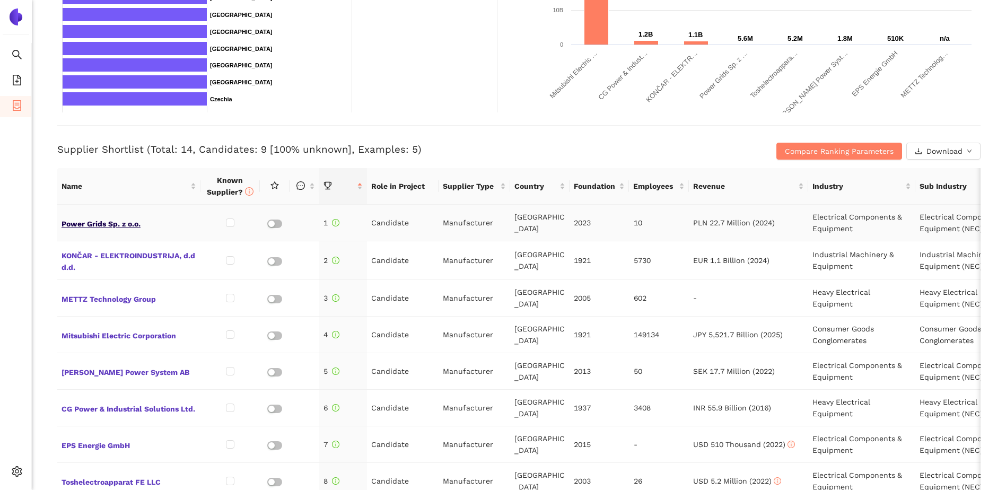
click at [111, 225] on span "Power Grids Sp. z o.o." at bounding box center [129, 223] width 135 height 14
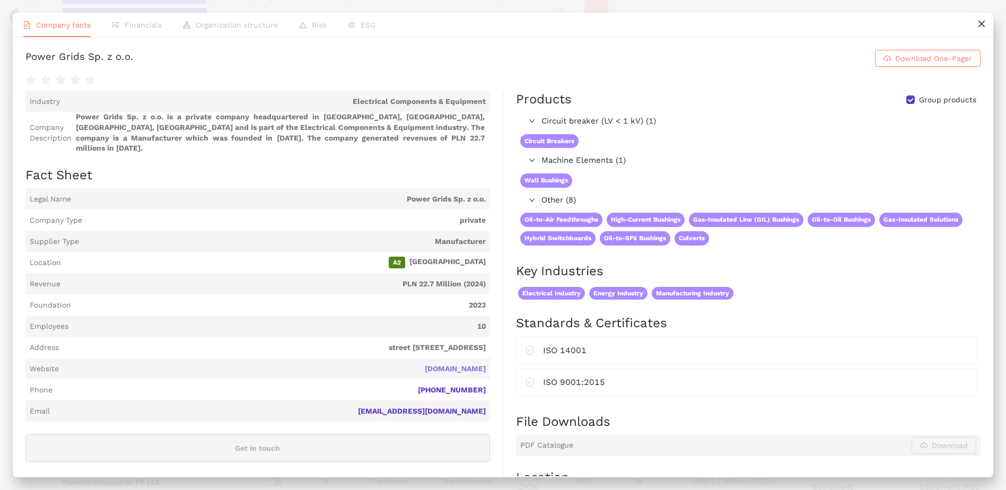
click at [0, 0] on link "[DOMAIN_NAME]" at bounding box center [0, 0] width 0 height 0
click at [666, 21] on icon "close" at bounding box center [981, 24] width 6 height 6
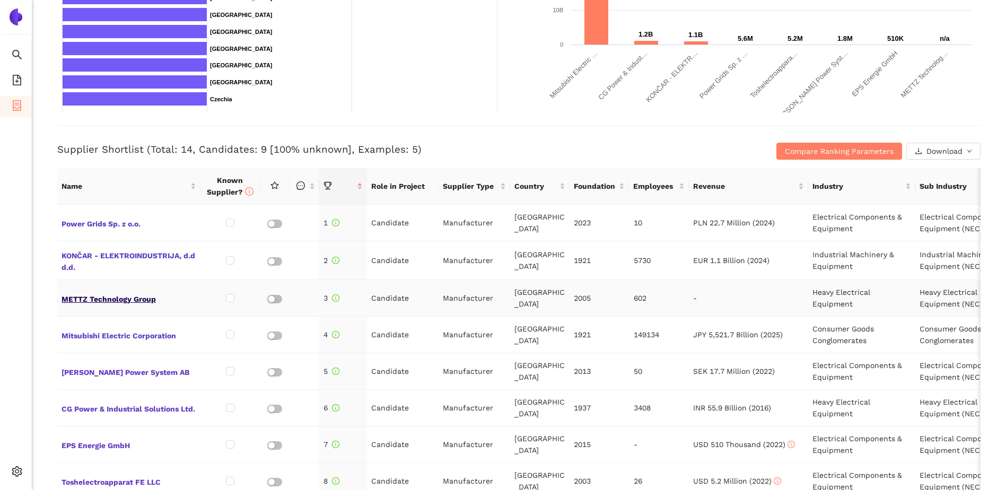
click at [121, 298] on span "METTZ Technology Group" at bounding box center [129, 298] width 135 height 14
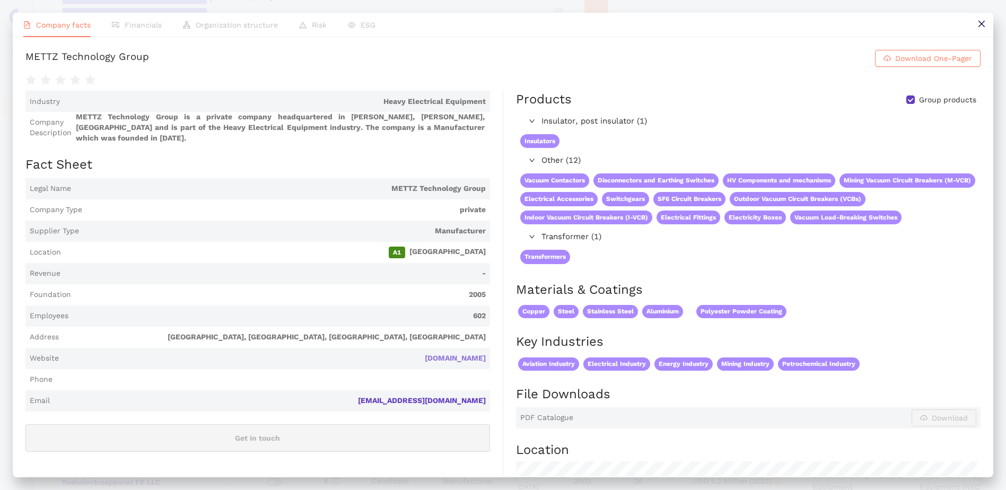
click at [0, 0] on link "[DOMAIN_NAME]" at bounding box center [0, 0] width 0 height 0
click at [666, 23] on icon "close" at bounding box center [981, 24] width 8 height 8
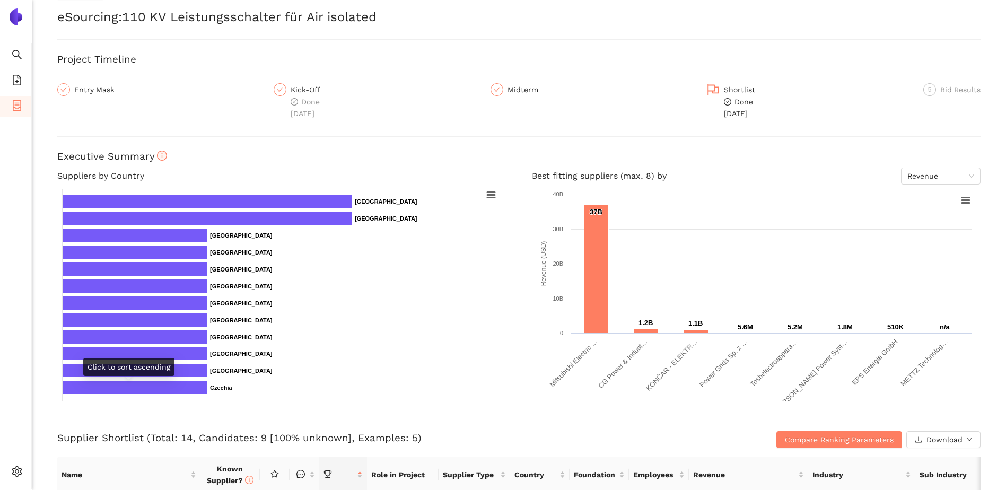
scroll to position [0, 0]
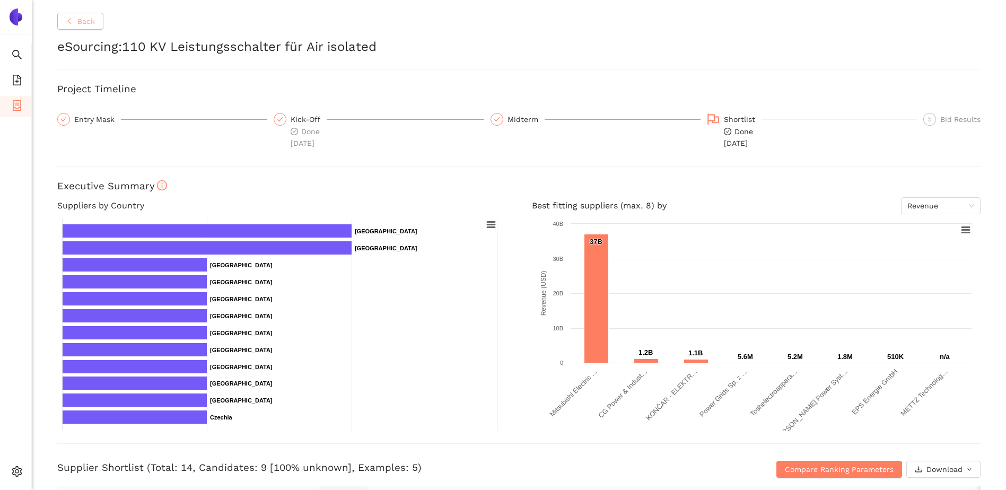
click at [92, 17] on span "Back" at bounding box center [85, 21] width 17 height 12
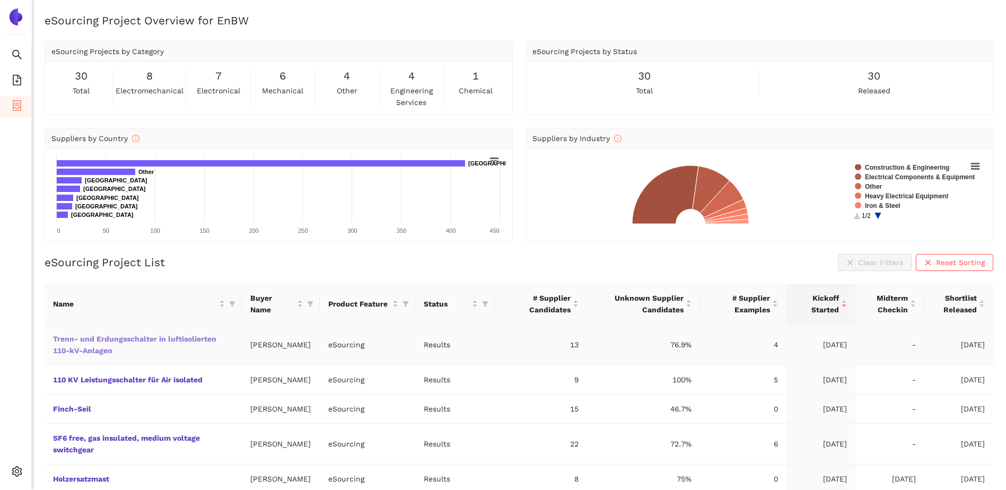
click at [0, 0] on link "Trenn- und Erdungsschalter in luftisolierten 110-kV-Anlagen" at bounding box center [0, 0] width 0 height 0
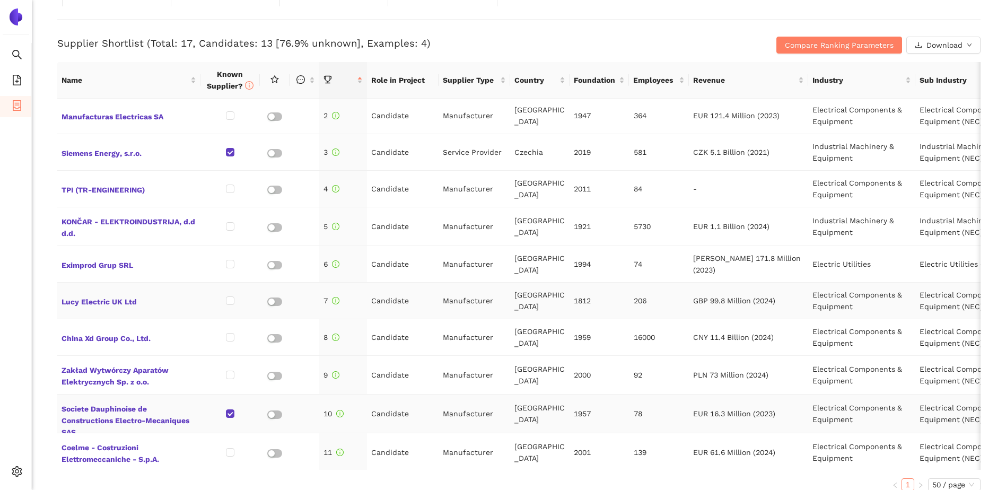
scroll to position [106, 0]
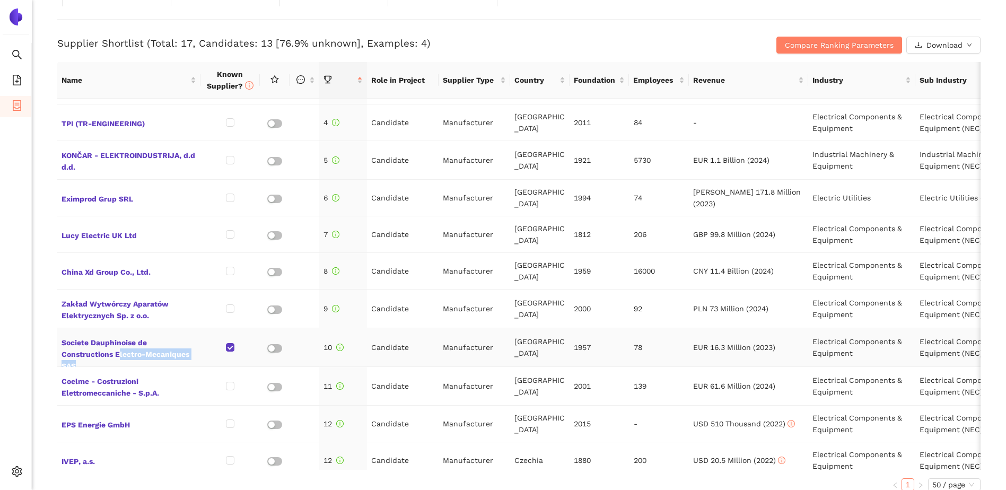
click at [137, 341] on td "Societe Dauphinoise de Constructions Electro-Mecaniques SAS" at bounding box center [128, 347] width 143 height 39
drag, startPoint x: 137, startPoint y: 350, endPoint x: 95, endPoint y: 331, distance: 45.8
click at [95, 335] on span "Societe Dauphinoise de Constructions Electro-Mecaniques SAS" at bounding box center [129, 347] width 135 height 25
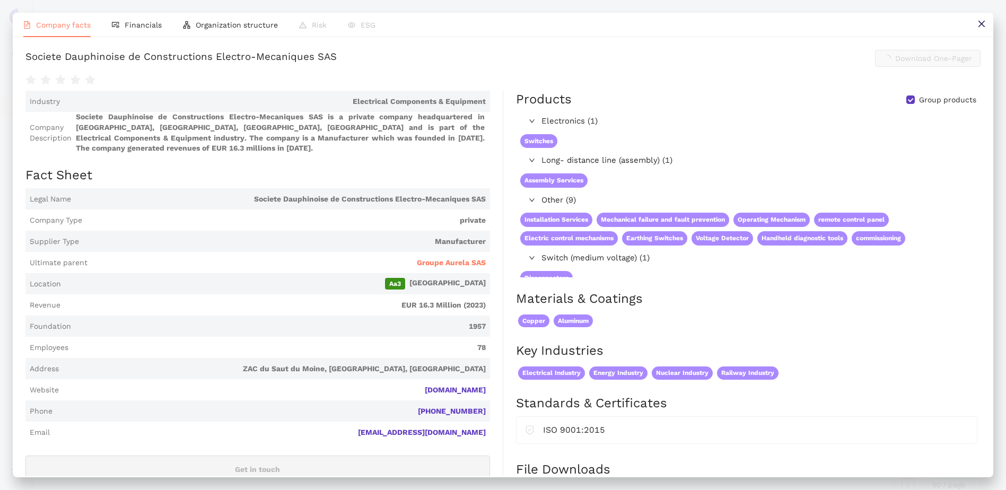
scroll to position [424, 0]
click at [0, 0] on link "[DOMAIN_NAME]" at bounding box center [0, 0] width 0 height 0
click at [666, 31] on button at bounding box center [981, 25] width 24 height 24
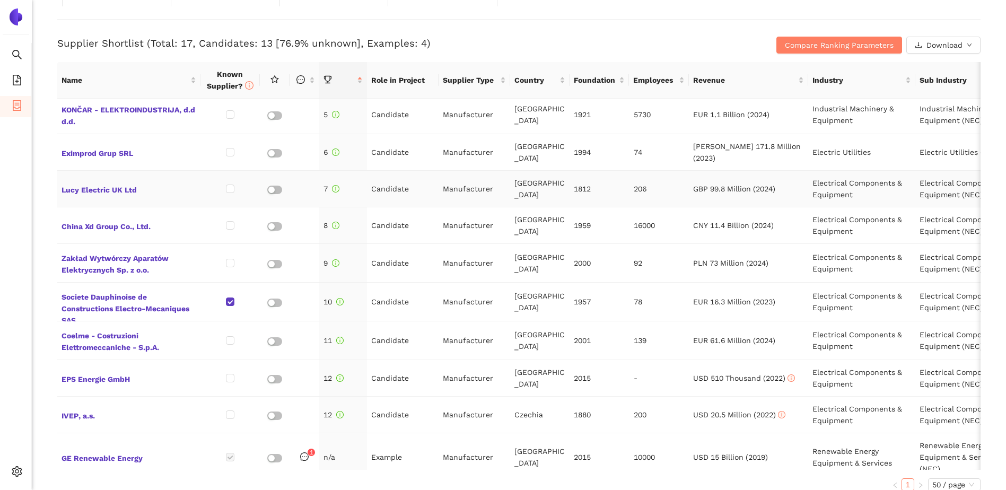
scroll to position [265, 0]
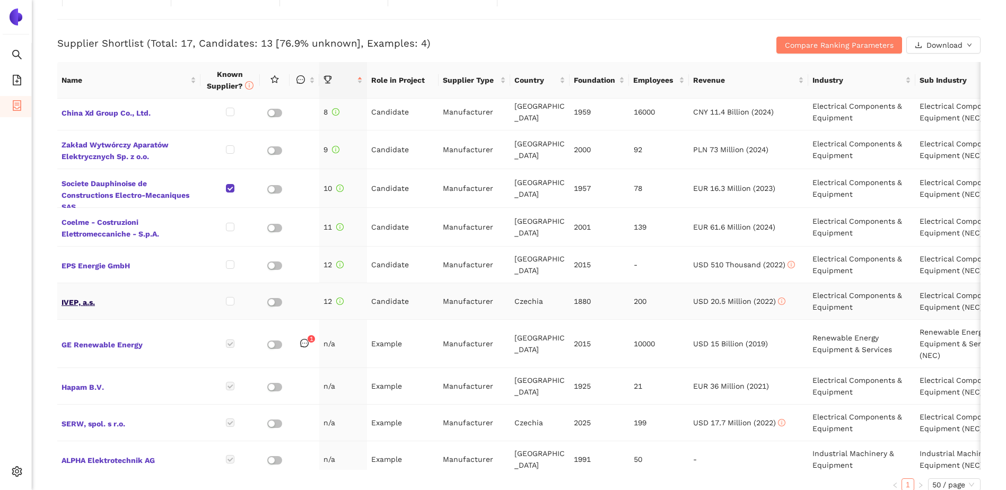
click at [82, 294] on span "IVEP, a.s." at bounding box center [129, 301] width 135 height 14
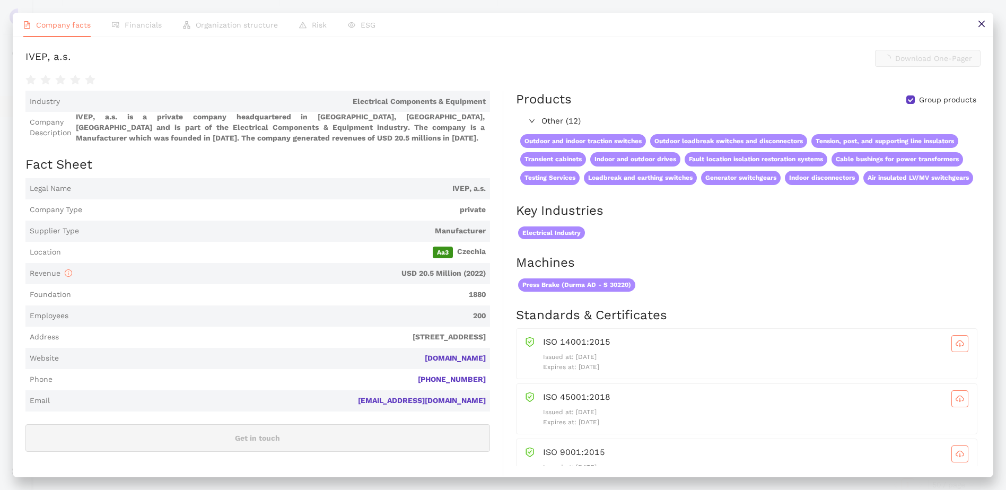
scroll to position [424, 0]
click at [0, 0] on link "[DOMAIN_NAME]" at bounding box center [0, 0] width 0 height 0
click at [666, 25] on icon "close" at bounding box center [981, 24] width 8 height 8
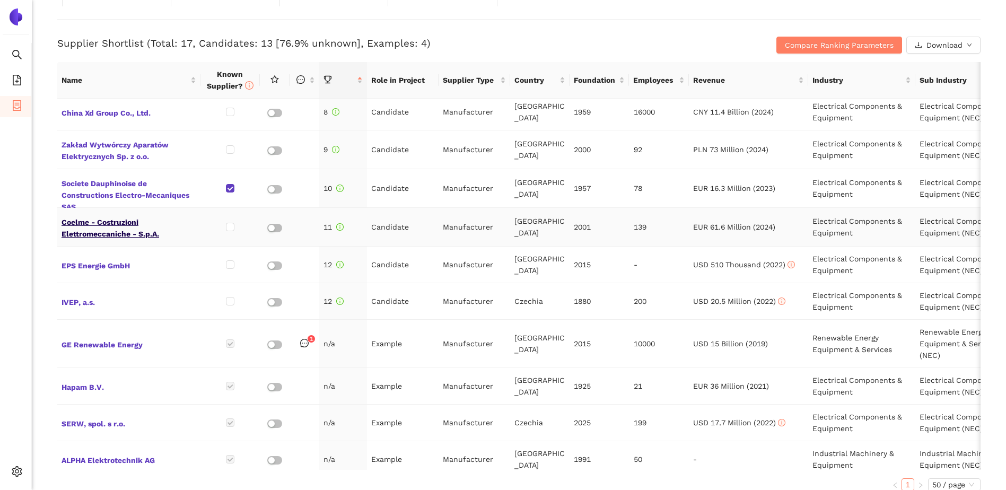
click at [107, 218] on span "Coelme - Costruzioni Elettromeccaniche - S.p.A." at bounding box center [129, 226] width 135 height 25
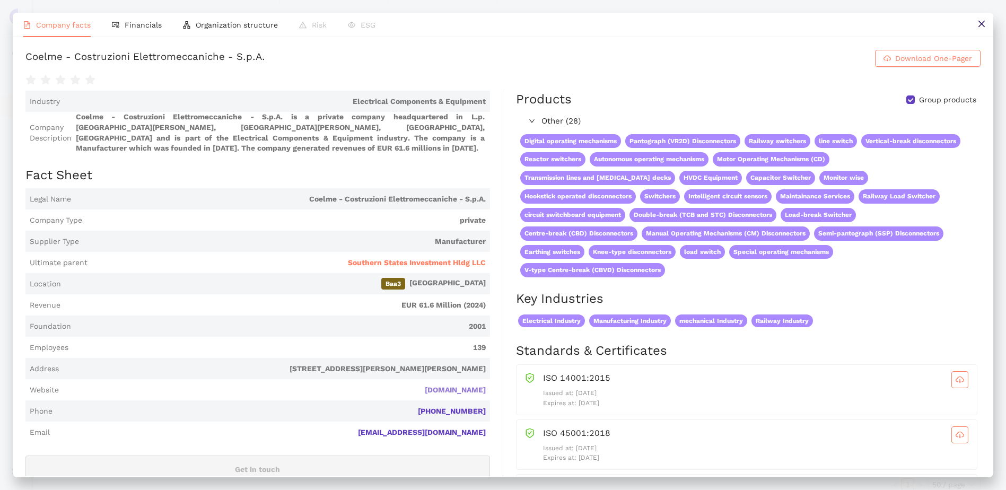
click at [0, 0] on link "[DOMAIN_NAME]" at bounding box center [0, 0] width 0 height 0
click at [666, 23] on button at bounding box center [981, 25] width 24 height 24
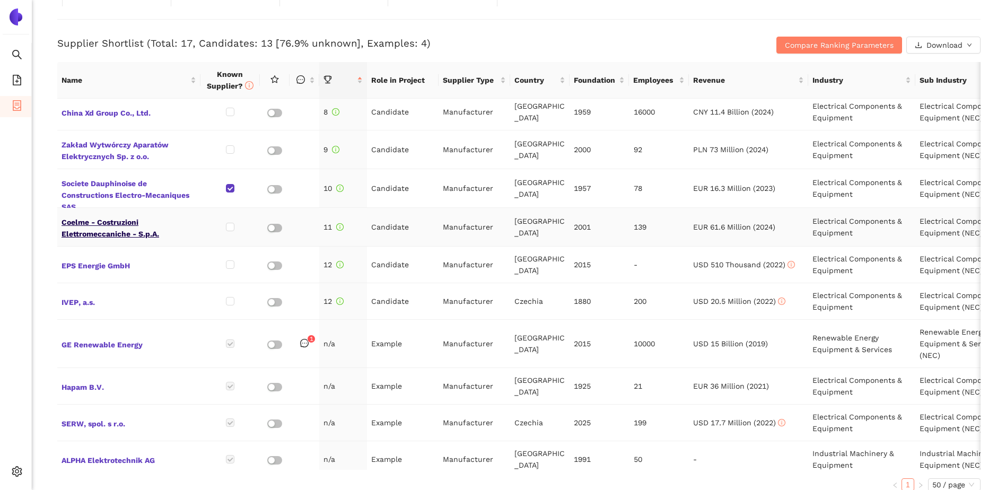
scroll to position [212, 0]
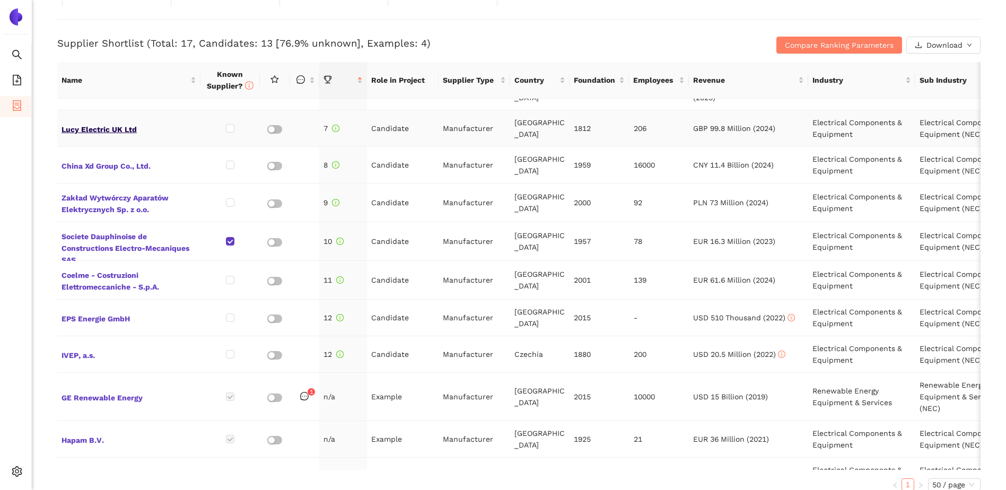
click at [104, 121] on span "Lucy Electric UK Ltd" at bounding box center [129, 128] width 135 height 14
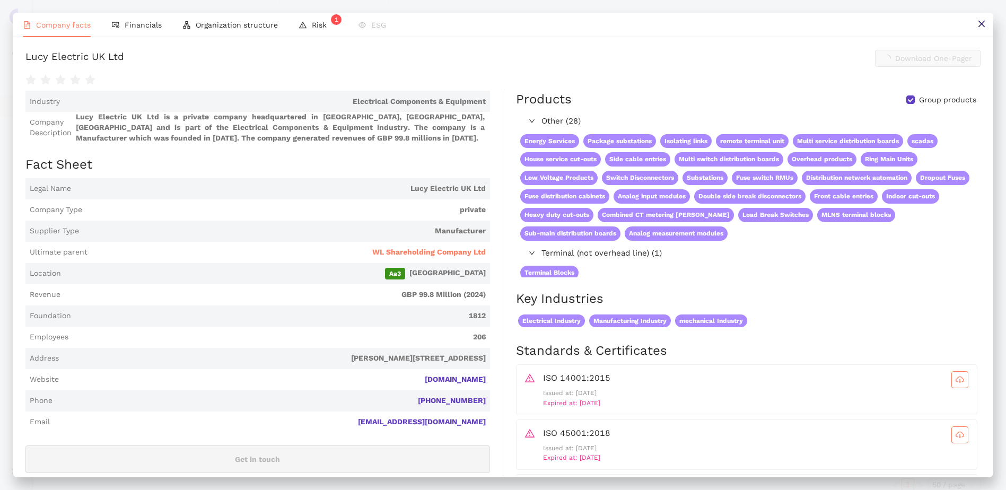
scroll to position [424, 0]
click at [0, 0] on link "[DOMAIN_NAME]" at bounding box center [0, 0] width 0 height 0
click at [666, 23] on button at bounding box center [981, 25] width 24 height 24
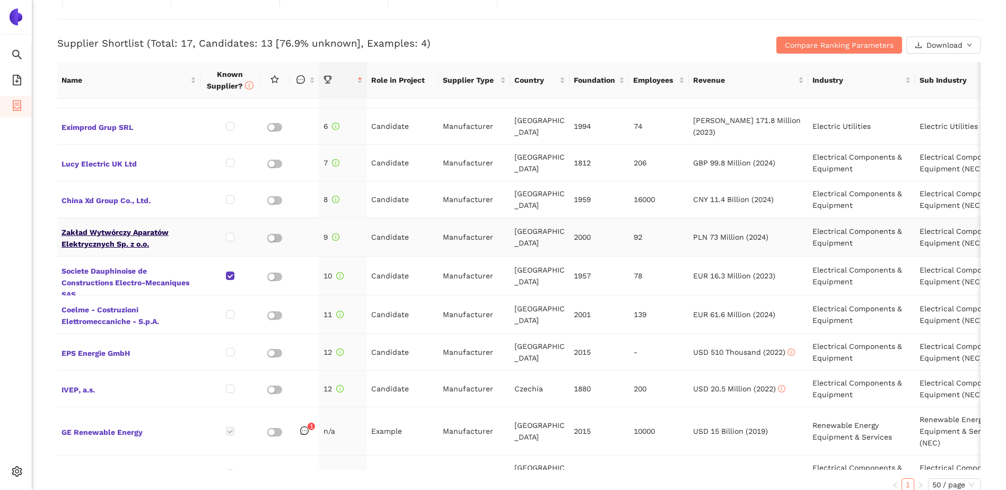
scroll to position [159, 0]
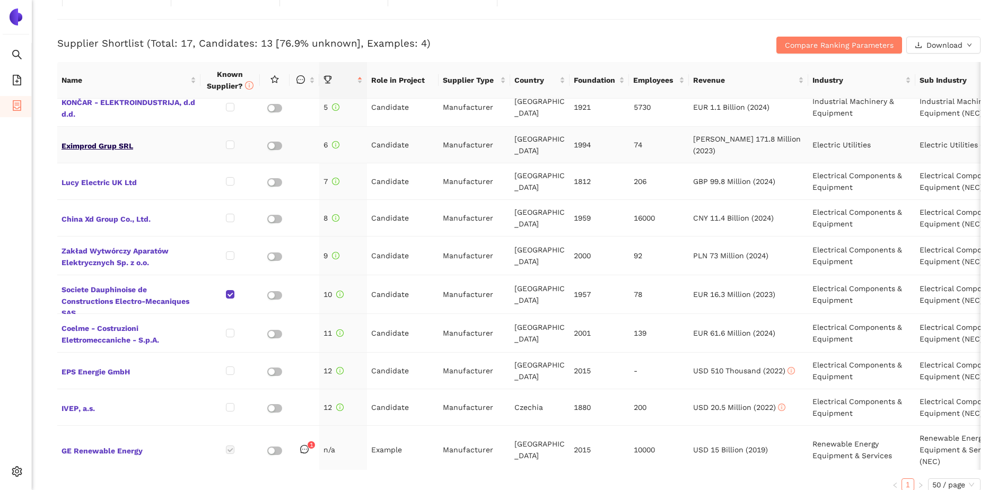
click at [98, 141] on span "Eximprod Grup SRL" at bounding box center [129, 145] width 135 height 14
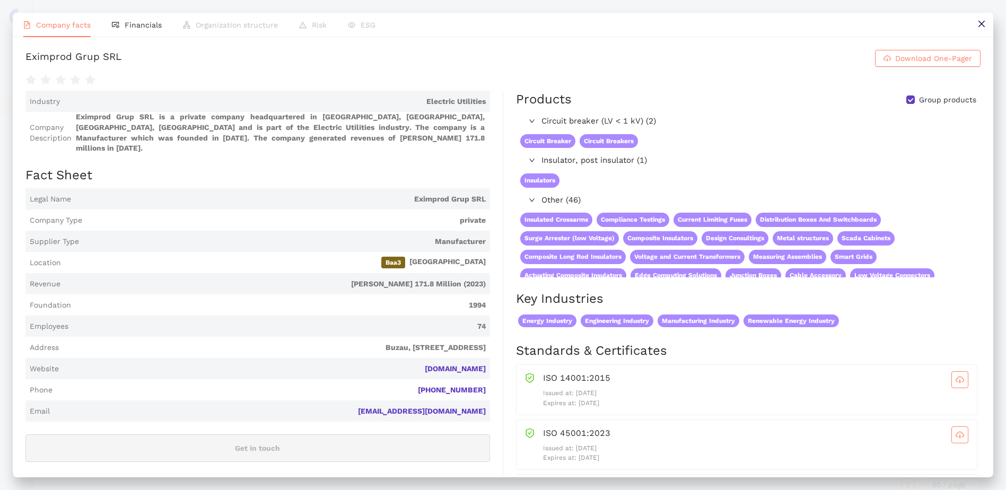
scroll to position [424, 0]
click at [666, 28] on button at bounding box center [981, 25] width 24 height 24
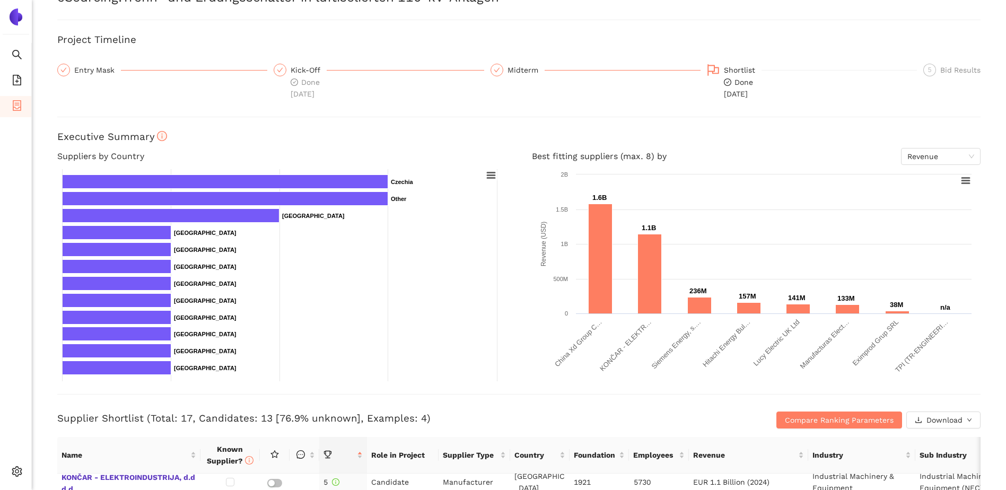
scroll to position [0, 0]
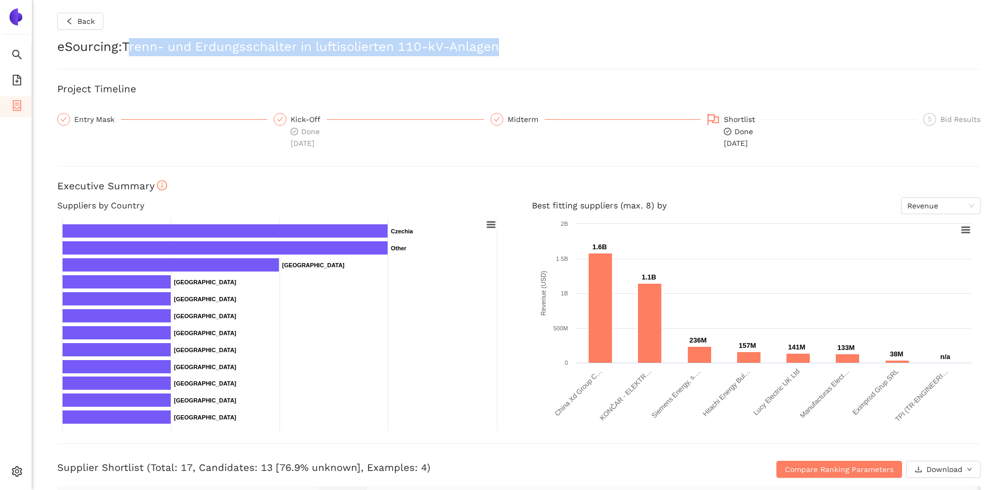
drag, startPoint x: 131, startPoint y: 44, endPoint x: 349, endPoint y: 67, distance: 219.1
click at [349, 67] on div "Back eSourcing : [PERSON_NAME]- und Erdungsschalter in luftisolierten 110-kV-An…" at bounding box center [519, 245] width 974 height 490
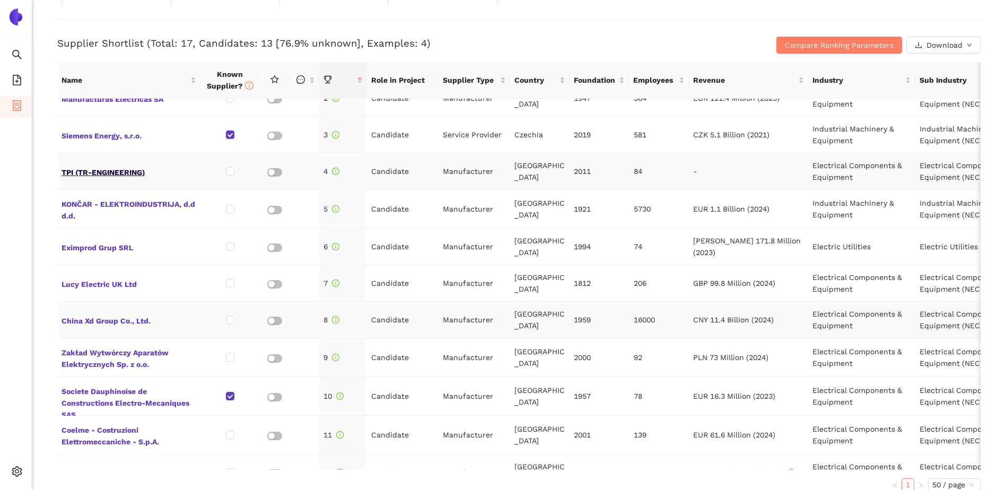
scroll to position [4, 0]
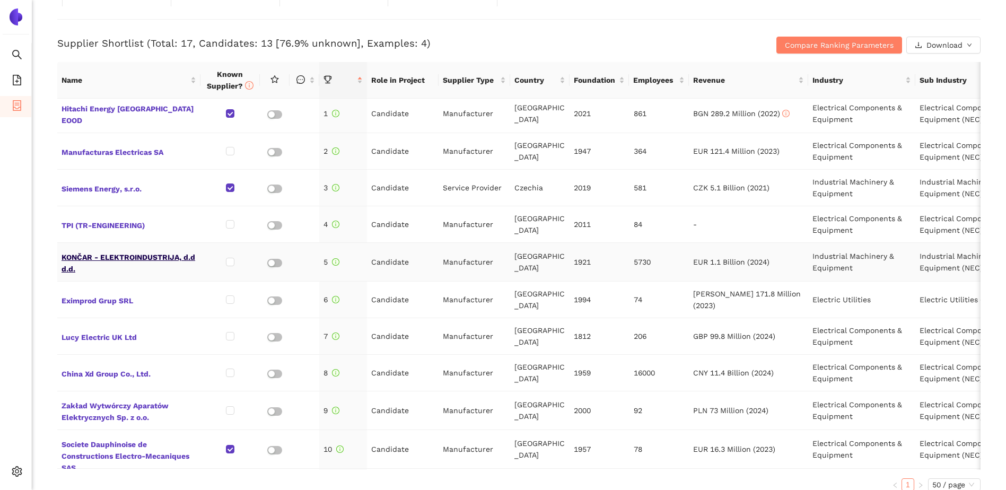
click at [122, 256] on span "KONČAR - ELEKTROINDUSTRIJA, d.d d.d." at bounding box center [129, 261] width 135 height 25
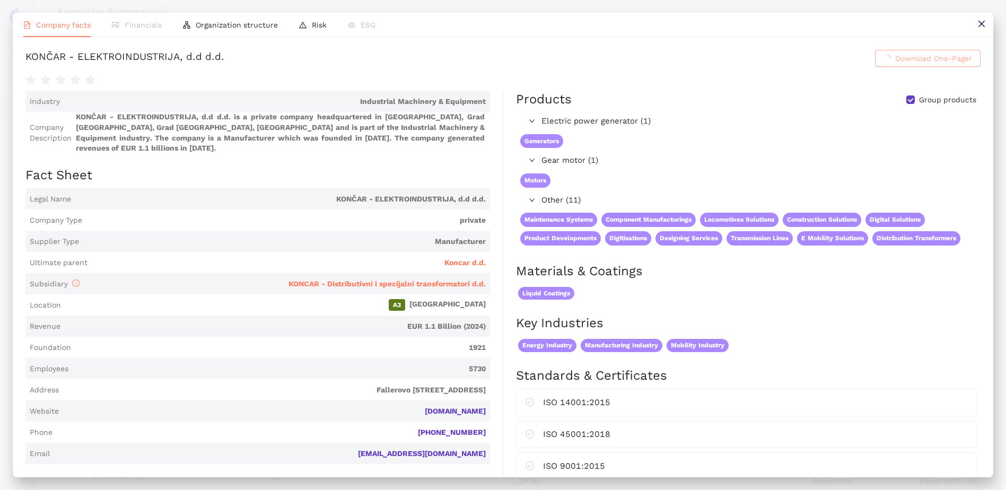
scroll to position [424, 0]
click at [0, 0] on link "[DOMAIN_NAME]" at bounding box center [0, 0] width 0 height 0
